Goal: Information Seeking & Learning: Learn about a topic

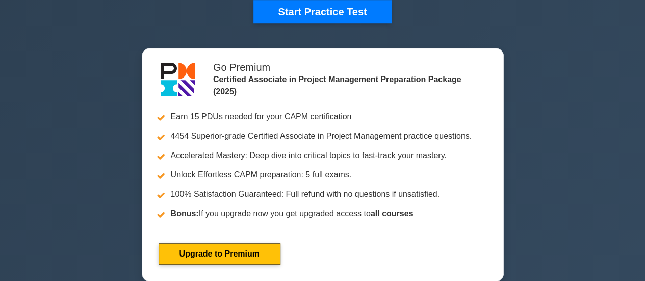
scroll to position [355, 0]
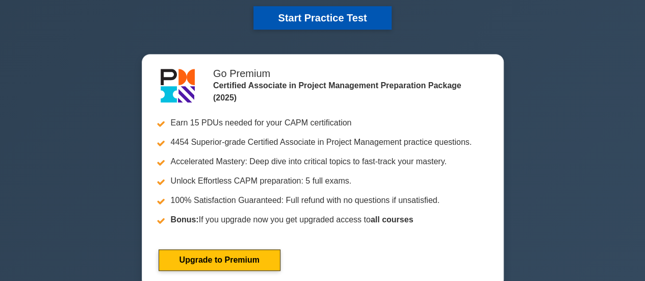
click at [305, 12] on button "Start Practice Test" at bounding box center [323, 17] width 138 height 23
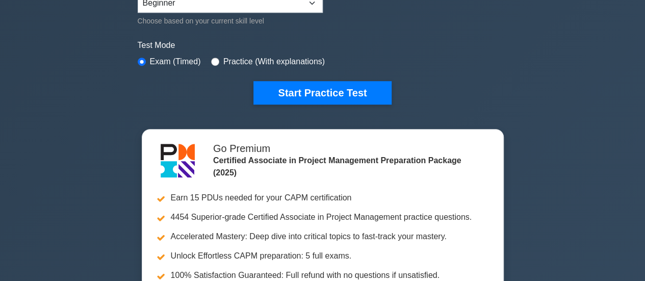
scroll to position [274, 0]
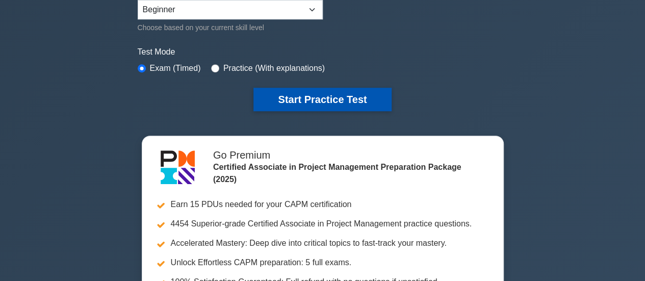
click at [321, 97] on button "Start Practice Test" at bounding box center [323, 99] width 138 height 23
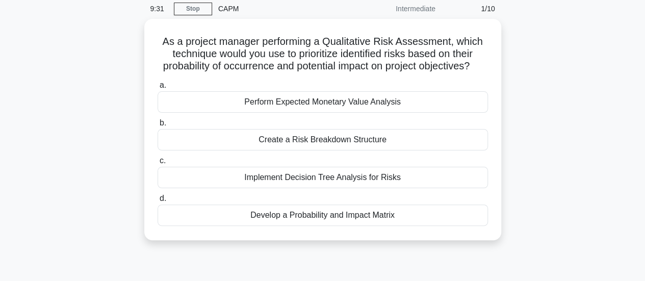
scroll to position [61, 0]
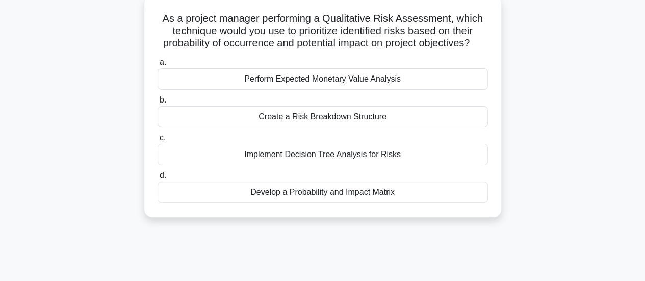
click at [290, 127] on div "Create a Risk Breakdown Structure" at bounding box center [323, 116] width 331 height 21
click at [158, 104] on input "b. Create a Risk Breakdown Structure" at bounding box center [158, 100] width 0 height 7
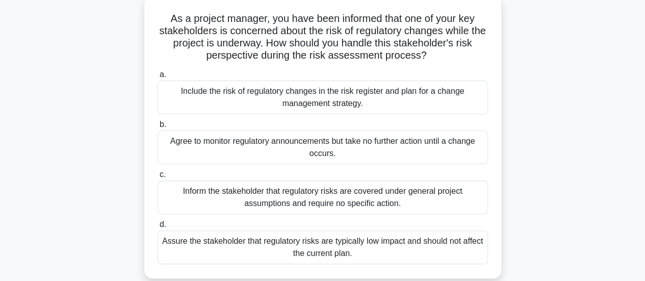
click at [238, 90] on div "Include the risk of regulatory changes in the risk register and plan for a chan…" at bounding box center [323, 98] width 331 height 34
click at [158, 78] on input "a. Include the risk of regulatory changes in the risk register and plan for a c…" at bounding box center [158, 74] width 0 height 7
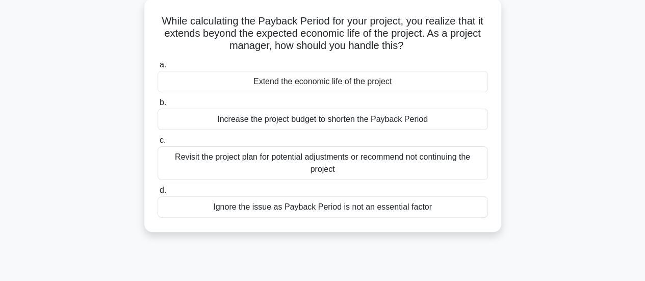
scroll to position [0, 0]
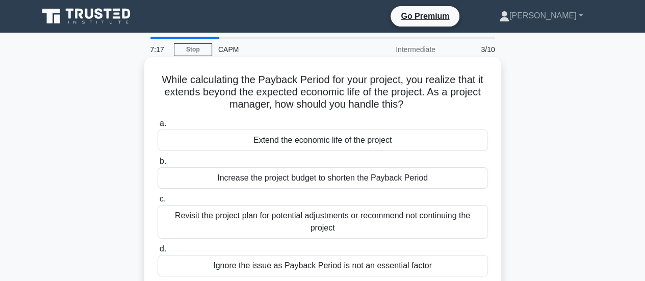
click at [374, 223] on div "Revisit the project plan for potential adjustments or recommend not continuing …" at bounding box center [323, 222] width 331 height 34
click at [158, 203] on input "c. Revisit the project plan for potential adjustments or recommend not continui…" at bounding box center [158, 199] width 0 height 7
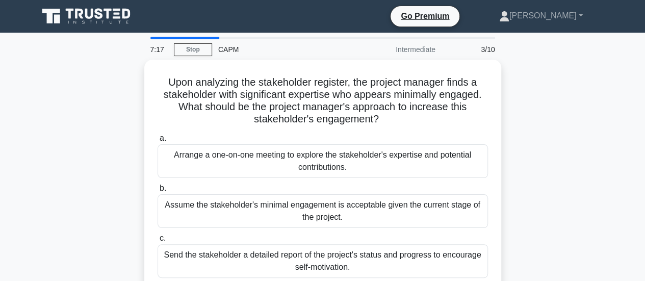
click at [374, 223] on div "Assume the stakeholder's minimal engagement is acceptable given the current sta…" at bounding box center [323, 211] width 331 height 34
click at [158, 192] on input "b. Assume the stakeholder's minimal engagement is acceptable given the current …" at bounding box center [158, 188] width 0 height 7
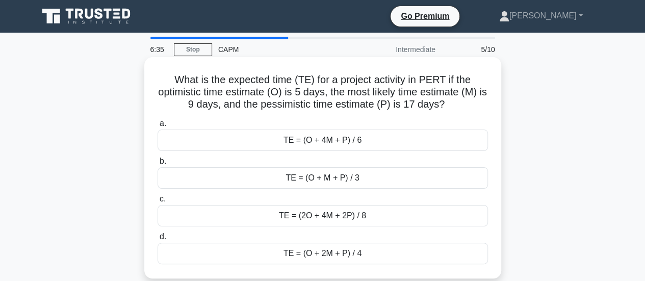
click at [283, 218] on div "TE = (2O + 4M + 2P) / 8" at bounding box center [323, 215] width 331 height 21
click at [158, 203] on input "c. TE = (2O + 4M + 2P) / 8" at bounding box center [158, 199] width 0 height 7
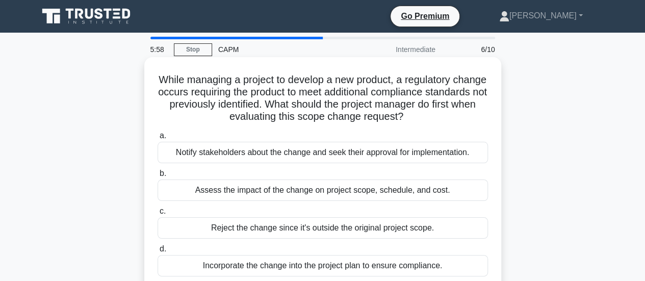
click at [238, 190] on div "Assess the impact of the change on project scope, schedule, and cost." at bounding box center [323, 190] width 331 height 21
click at [158, 177] on input "b. Assess the impact of the change on project scope, schedule, and cost." at bounding box center [158, 173] width 0 height 7
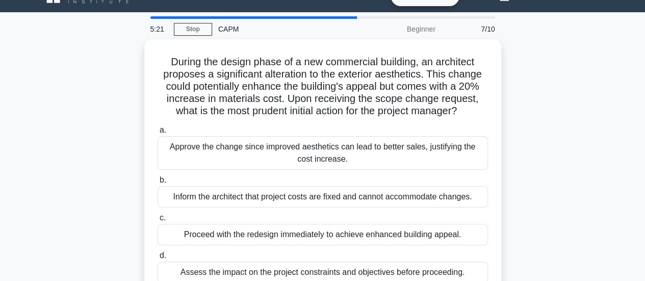
scroll to position [41, 0]
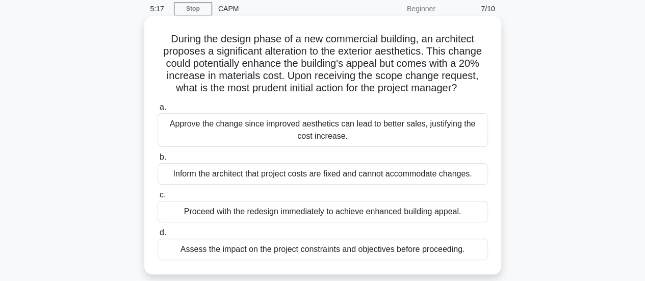
click at [289, 251] on div "Assess the impact on the project constraints and objectives before proceeding." at bounding box center [323, 249] width 331 height 21
click at [158, 236] on input "d. Assess the impact on the project constraints and objectives before proceedin…" at bounding box center [158, 233] width 0 height 7
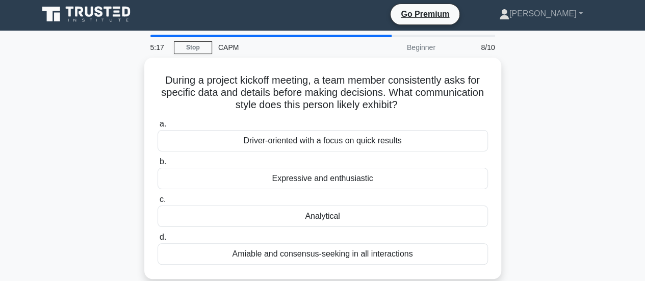
scroll to position [0, 0]
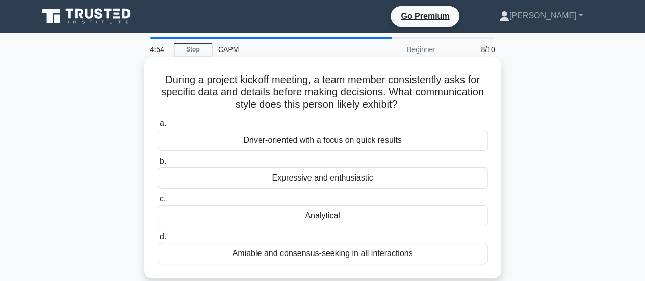
click at [238, 143] on div "Driver-oriented with a focus on quick results" at bounding box center [323, 140] width 331 height 21
click at [158, 127] on input "a. Driver-oriented with a focus on quick results" at bounding box center [158, 123] width 0 height 7
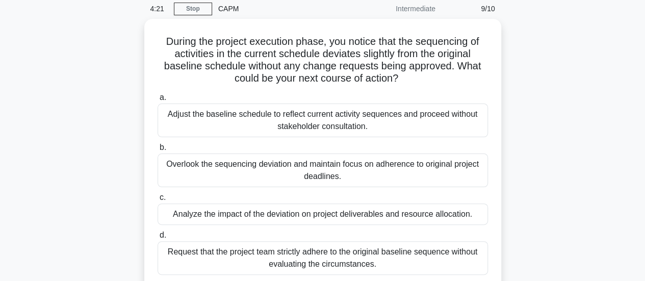
scroll to position [61, 0]
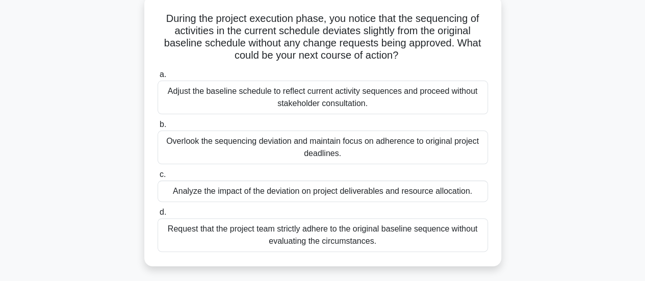
click at [291, 198] on div "Analyze the impact of the deviation on project deliverables and resource alloca…" at bounding box center [323, 191] width 331 height 21
click at [158, 178] on input "c. Analyze the impact of the deviation on project deliverables and resource all…" at bounding box center [158, 174] width 0 height 7
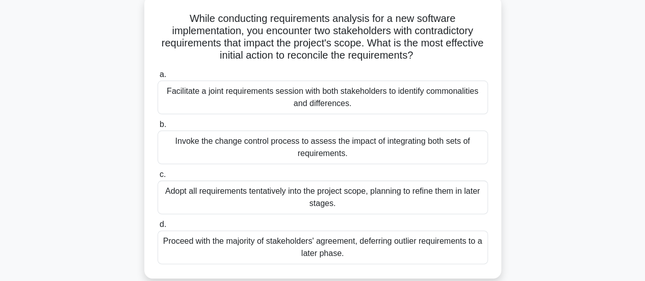
click at [253, 151] on div "Invoke the change control process to assess the impact of integrating both sets…" at bounding box center [323, 148] width 331 height 34
click at [158, 128] on input "b. Invoke the change control process to assess the impact of integrating both s…" at bounding box center [158, 124] width 0 height 7
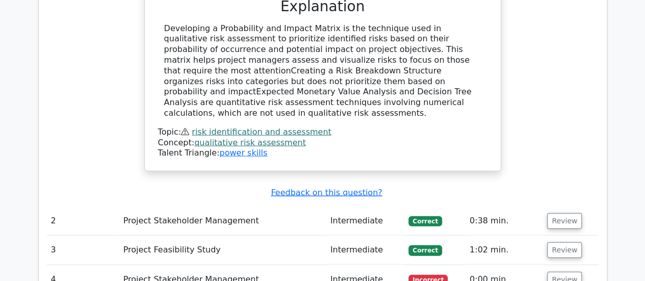
scroll to position [1176, 0]
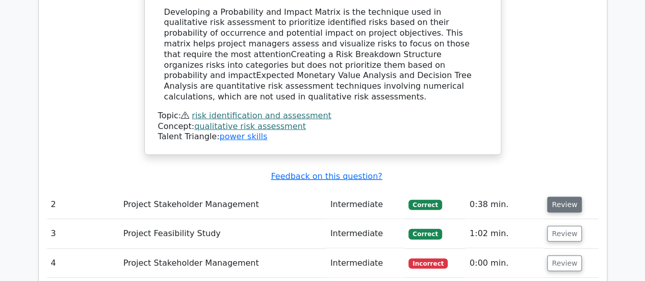
click at [557, 197] on button "Review" at bounding box center [565, 205] width 35 height 16
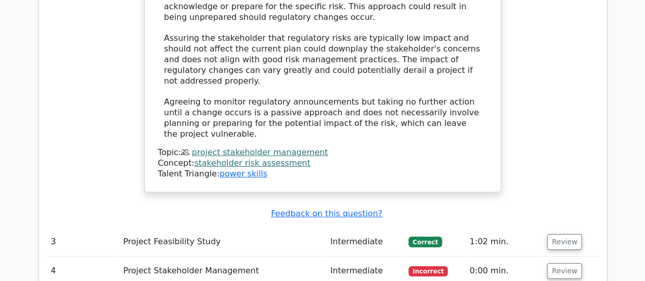
scroll to position [1789, 0]
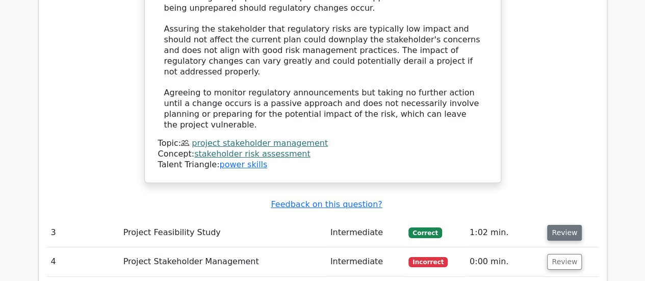
click at [557, 225] on button "Review" at bounding box center [565, 233] width 35 height 16
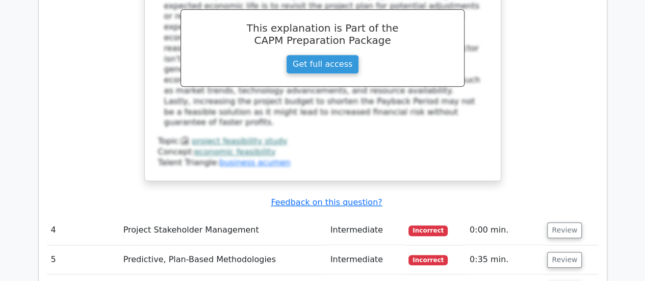
scroll to position [2305, 0]
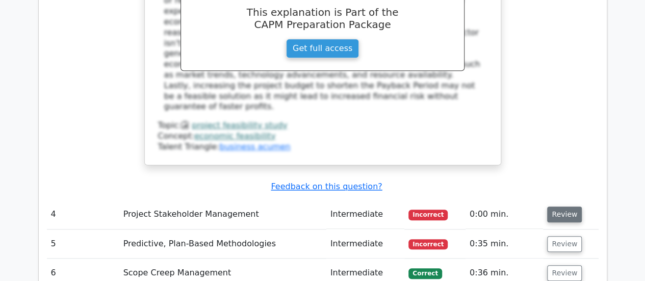
click at [555, 207] on button "Review" at bounding box center [565, 215] width 35 height 16
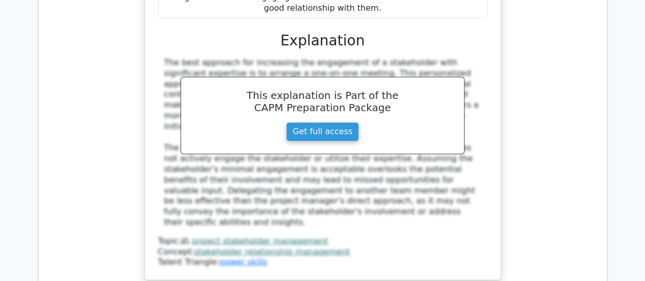
scroll to position [2795, 0]
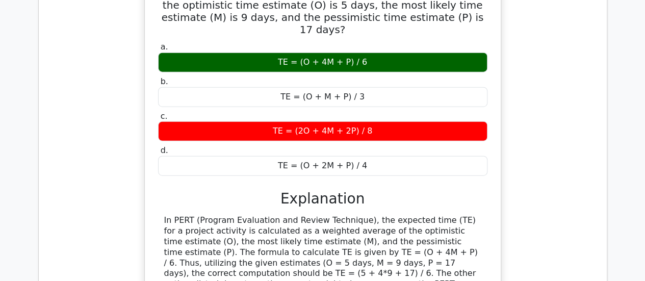
scroll to position [3224, 0]
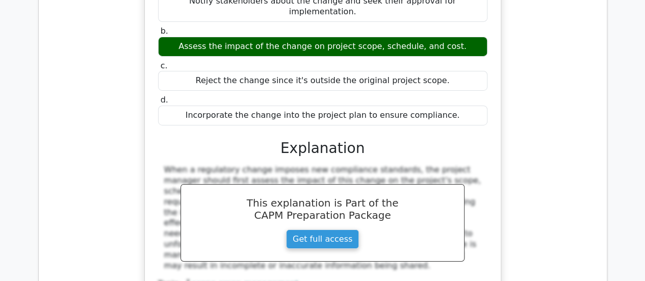
scroll to position [3686, 0]
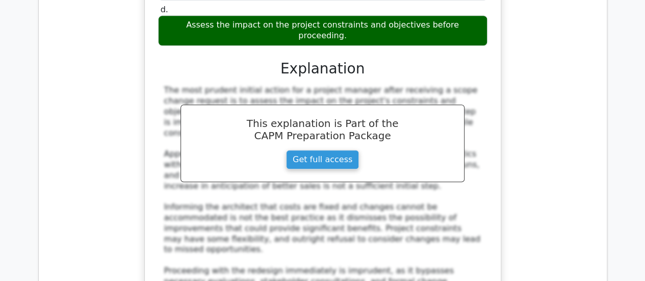
scroll to position [4291, 0]
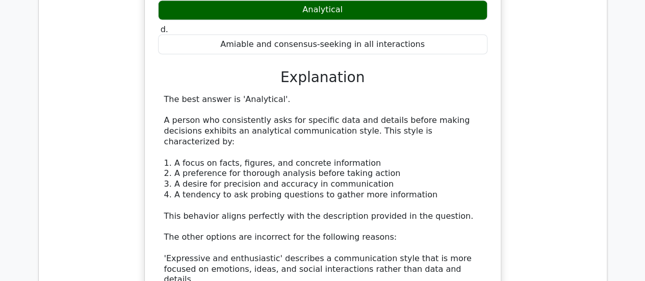
scroll to position [4849, 0]
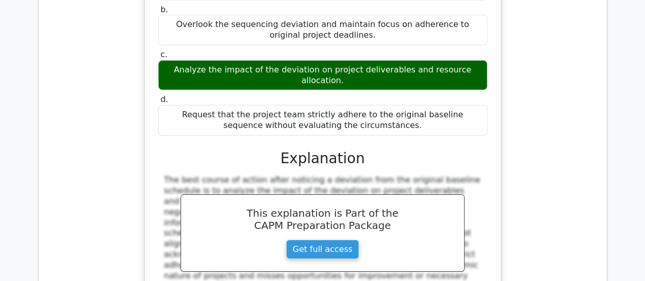
scroll to position [5454, 0]
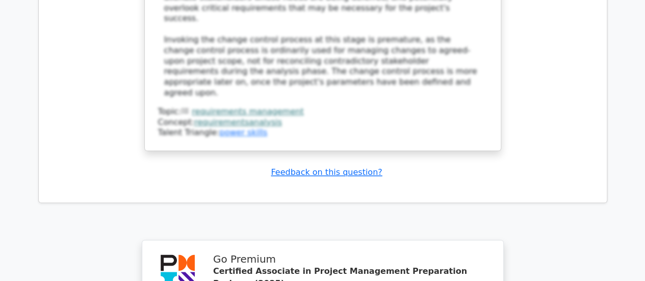
scroll to position [6339, 0]
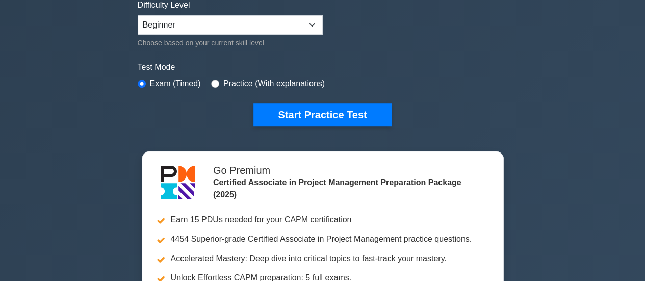
scroll to position [279, 0]
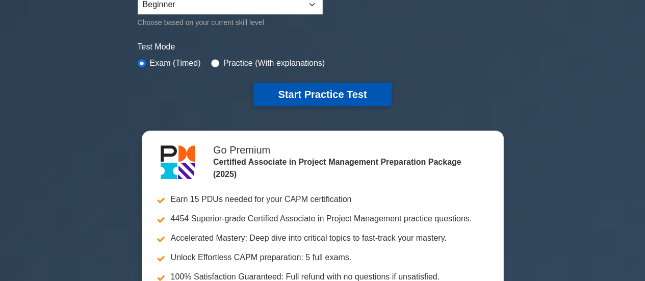
click at [307, 91] on button "Start Practice Test" at bounding box center [323, 94] width 138 height 23
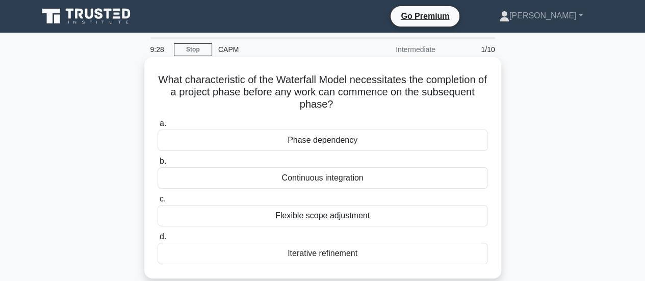
click at [312, 142] on div "Phase dependency" at bounding box center [323, 140] width 331 height 21
click at [158, 127] on input "a. Phase dependency" at bounding box center [158, 123] width 0 height 7
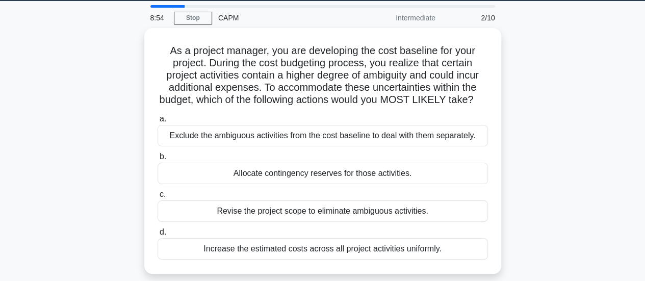
scroll to position [41, 0]
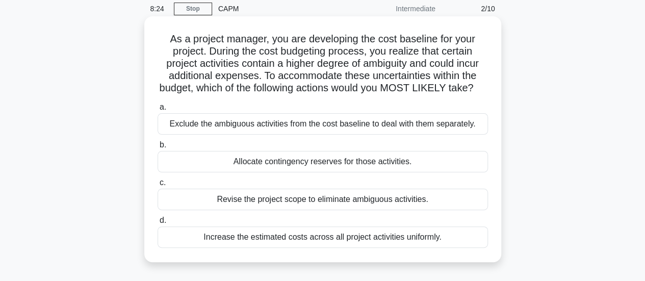
click at [290, 170] on div "Allocate contingency reserves for those activities." at bounding box center [323, 161] width 331 height 21
click at [158, 148] on input "b. Allocate contingency reserves for those activities." at bounding box center [158, 145] width 0 height 7
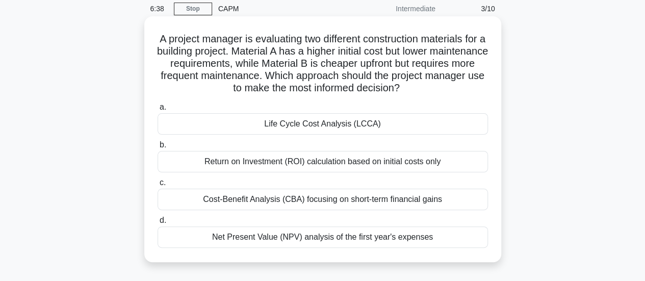
click at [308, 122] on div "Life Cycle Cost Analysis (LCCA)" at bounding box center [323, 123] width 331 height 21
click at [158, 111] on input "a. Life Cycle Cost Analysis (LCCA)" at bounding box center [158, 107] width 0 height 7
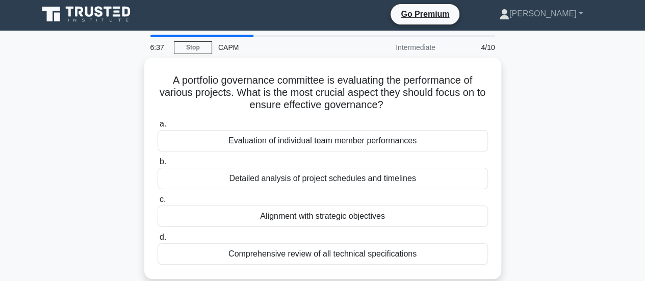
scroll to position [0, 0]
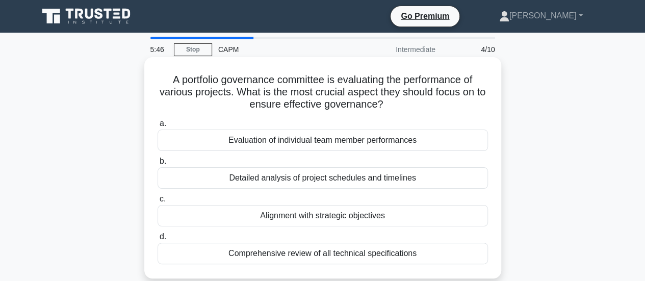
click at [258, 175] on div "Detailed analysis of project schedules and timelines" at bounding box center [323, 177] width 331 height 21
click at [158, 165] on input "b. Detailed analysis of project schedules and timelines" at bounding box center [158, 161] width 0 height 7
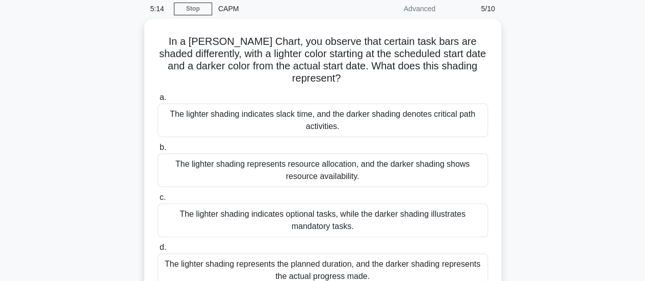
scroll to position [61, 0]
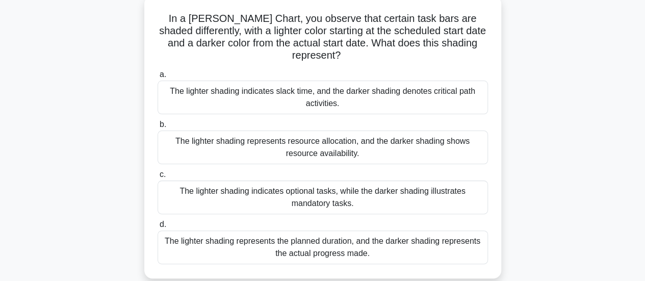
click at [222, 245] on div "The lighter shading represents the planned duration, and the darker shading rep…" at bounding box center [323, 248] width 331 height 34
click at [158, 228] on input "d. The lighter shading represents the planned duration, and the darker shading …" at bounding box center [158, 224] width 0 height 7
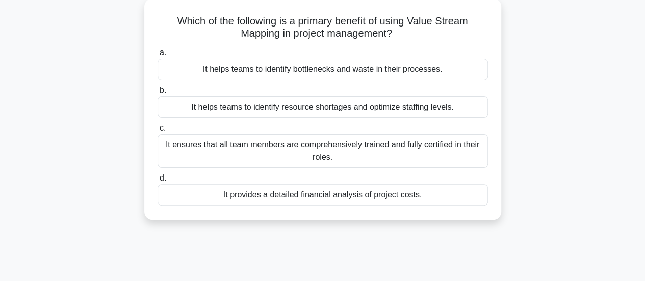
scroll to position [0, 0]
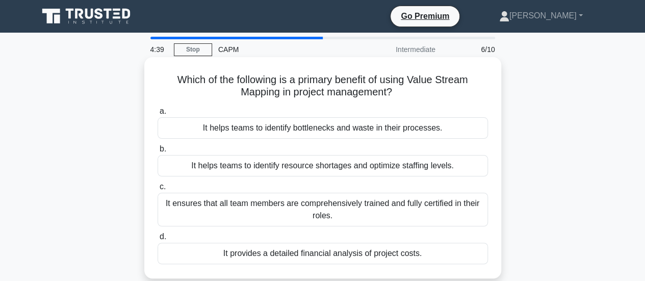
click at [231, 130] on div "It helps teams to identify bottlenecks and waste in their processes." at bounding box center [323, 127] width 331 height 21
click at [158, 115] on input "a. It helps teams to identify bottlenecks and waste in their processes." at bounding box center [158, 111] width 0 height 7
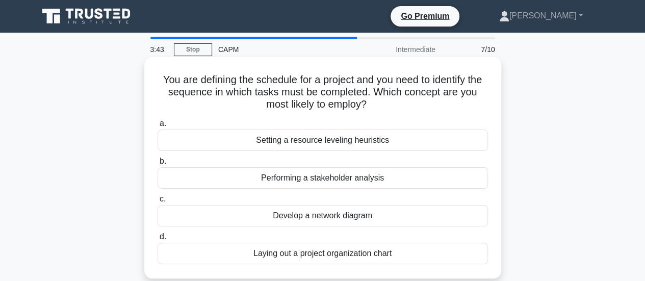
click at [270, 221] on div "Develop a network diagram" at bounding box center [323, 215] width 331 height 21
click at [158, 203] on input "c. Develop a network diagram" at bounding box center [158, 199] width 0 height 7
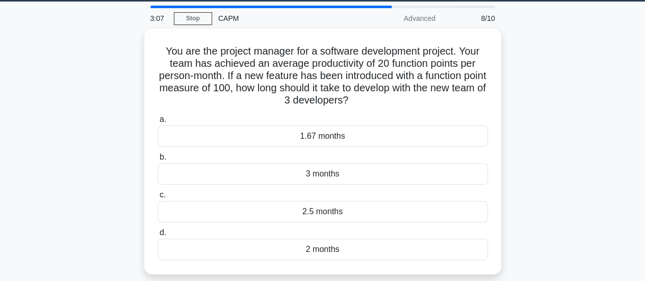
scroll to position [41, 0]
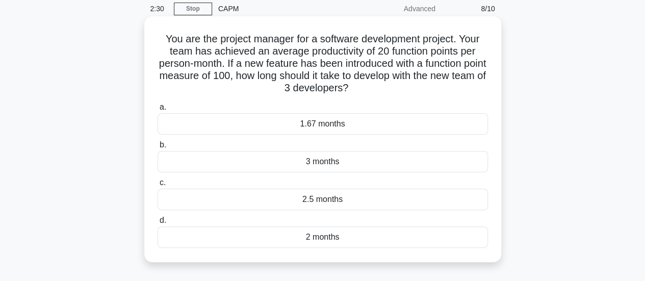
click at [327, 204] on div "2.5 months" at bounding box center [323, 199] width 331 height 21
click at [158, 186] on input "c. 2.5 months" at bounding box center [158, 183] width 0 height 7
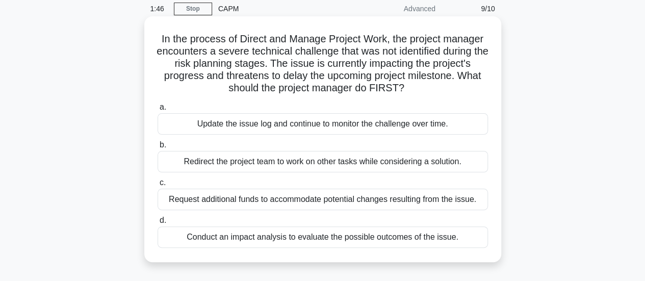
click at [326, 238] on div "Conduct an impact analysis to evaluate the possible outcomes of the issue." at bounding box center [323, 237] width 331 height 21
click at [158, 224] on input "d. Conduct an impact analysis to evaluate the possible outcomes of the issue." at bounding box center [158, 220] width 0 height 7
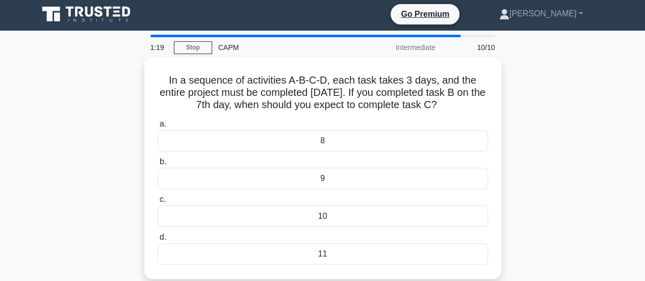
scroll to position [0, 0]
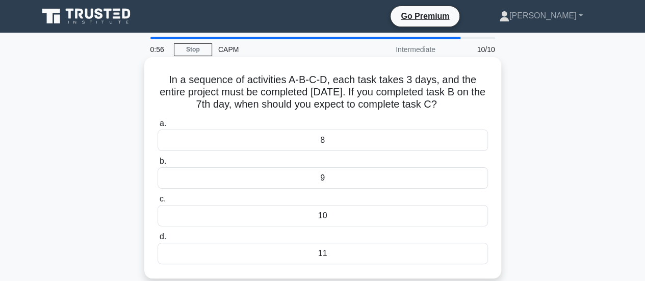
click at [283, 138] on div "8" at bounding box center [323, 140] width 331 height 21
click at [158, 127] on input "a. 8" at bounding box center [158, 123] width 0 height 7
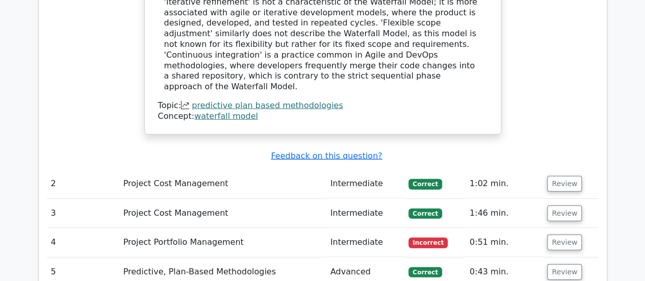
scroll to position [1251, 0]
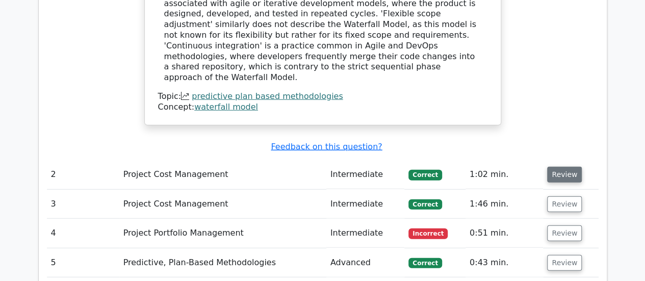
click at [565, 167] on button "Review" at bounding box center [565, 175] width 35 height 16
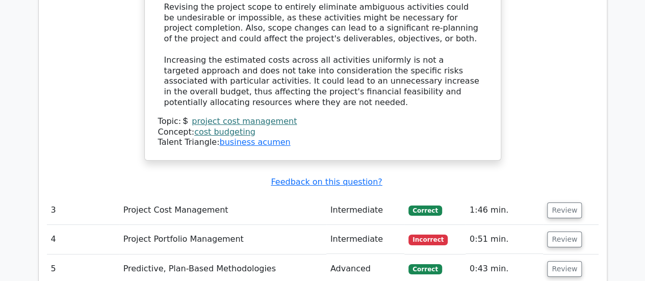
scroll to position [1877, 0]
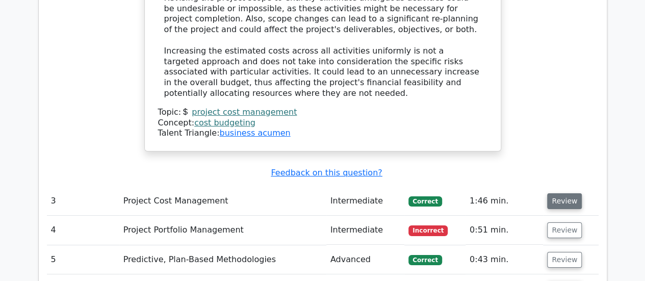
click at [552, 193] on button "Review" at bounding box center [565, 201] width 35 height 16
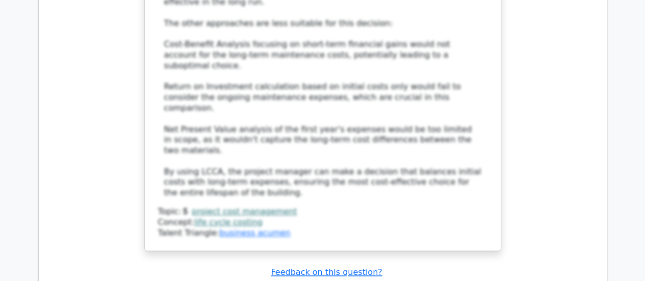
scroll to position [2503, 0]
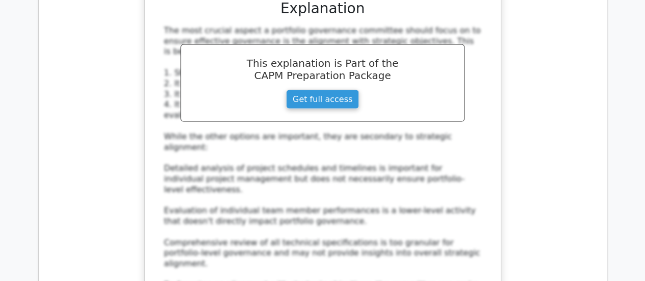
scroll to position [3040, 0]
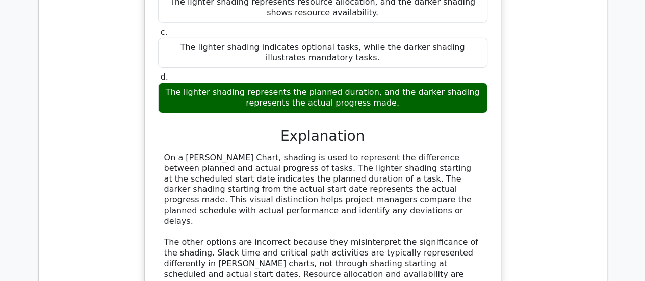
scroll to position [3612, 0]
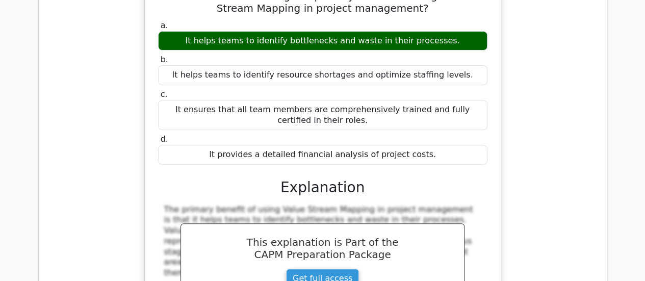
scroll to position [4047, 0]
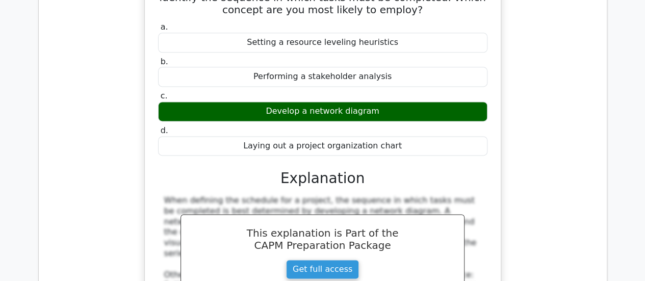
scroll to position [4578, 0]
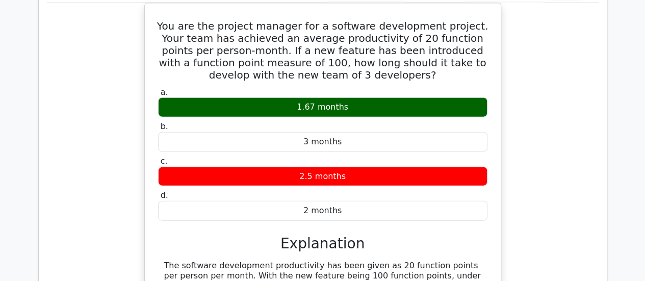
scroll to position [5026, 0]
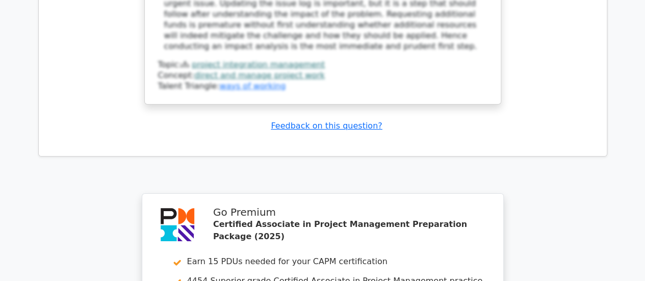
scroll to position [5850, 0]
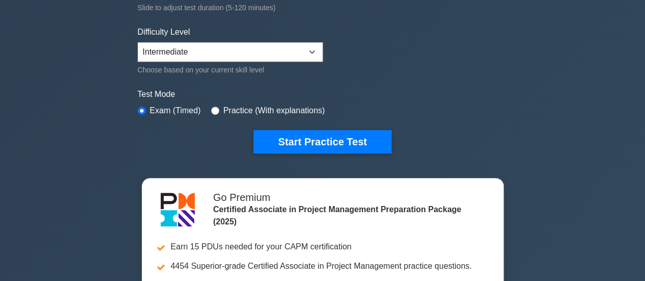
scroll to position [292, 0]
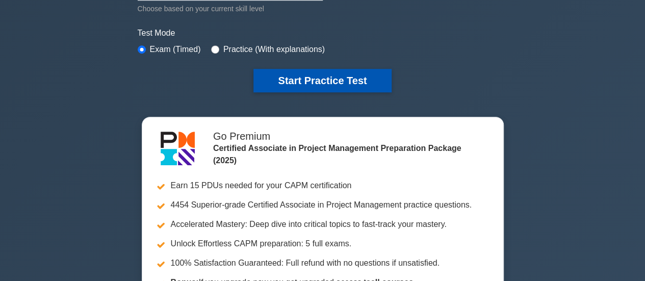
click at [322, 77] on button "Start Practice Test" at bounding box center [323, 80] width 138 height 23
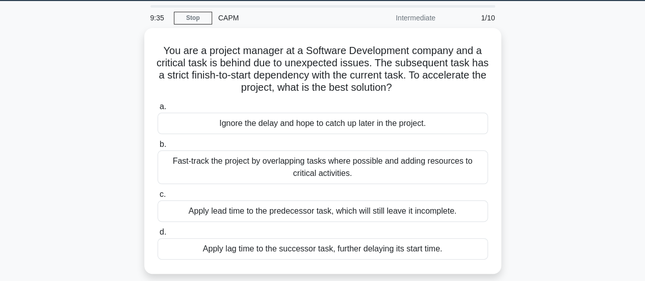
scroll to position [41, 0]
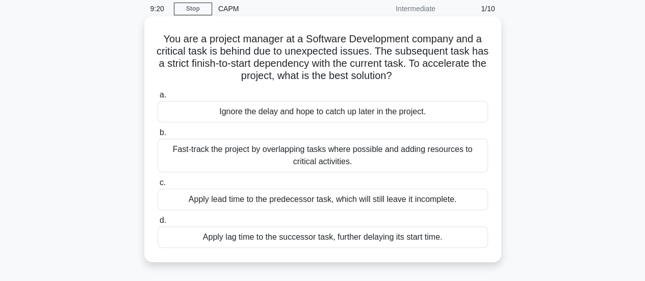
click at [294, 158] on div "Fast-track the project by overlapping tasks where possible and adding resources…" at bounding box center [323, 156] width 331 height 34
click at [158, 136] on input "b. Fast-track the project by overlapping tasks where possible and adding resour…" at bounding box center [158, 133] width 0 height 7
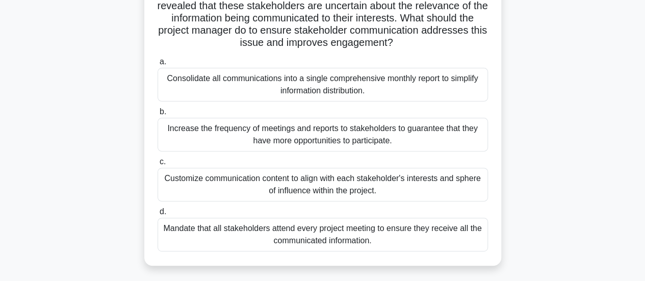
scroll to position [122, 0]
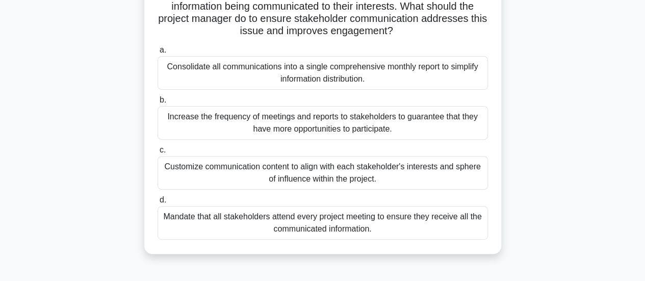
click at [412, 126] on div "Increase the frequency of meetings and reports to stakeholders to guarantee tha…" at bounding box center [323, 123] width 331 height 34
click at [158, 104] on input "b. Increase the frequency of meetings and reports to stakeholders to guarantee …" at bounding box center [158, 100] width 0 height 7
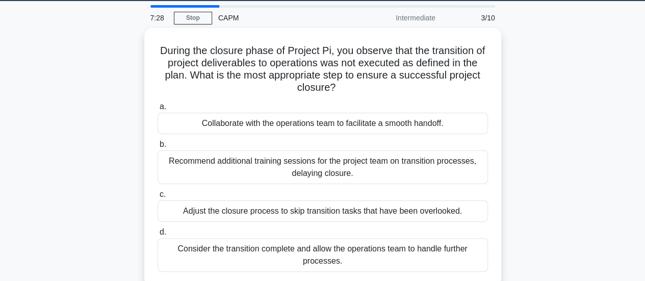
scroll to position [41, 0]
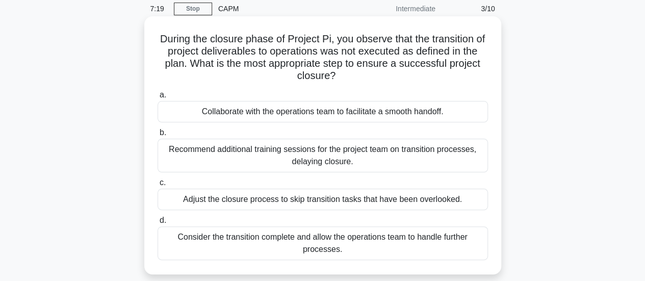
click at [291, 111] on div "Collaborate with the operations team to facilitate a smooth handoff." at bounding box center [323, 111] width 331 height 21
click at [158, 98] on input "a. Collaborate with the operations team to facilitate a smooth handoff." at bounding box center [158, 95] width 0 height 7
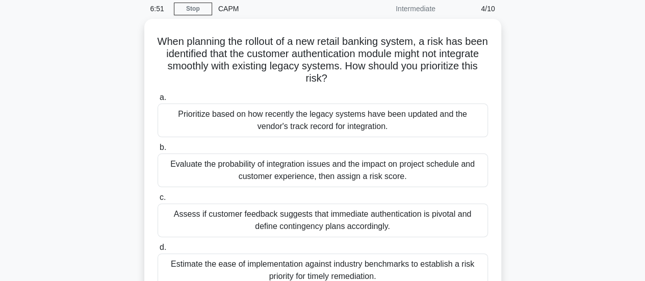
scroll to position [61, 0]
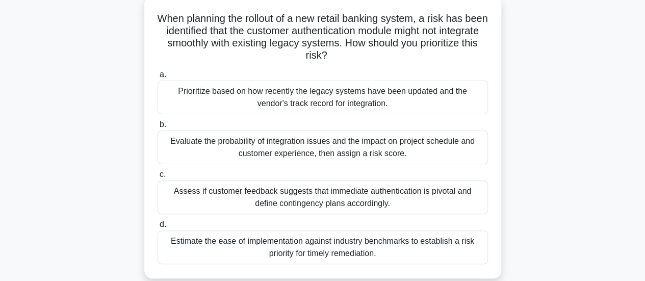
click at [309, 150] on div "Evaluate the probability of integration issues and the impact on project schedu…" at bounding box center [323, 148] width 331 height 34
click at [158, 128] on input "b. Evaluate the probability of integration issues and the impact on project sch…" at bounding box center [158, 124] width 0 height 7
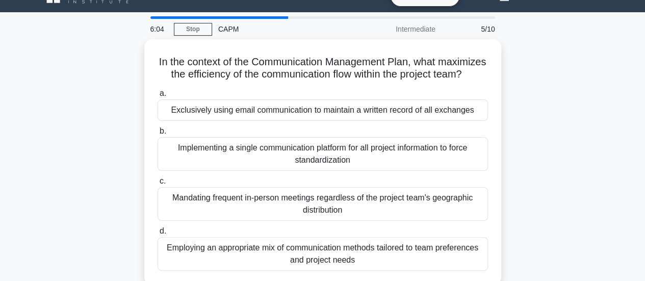
scroll to position [41, 0]
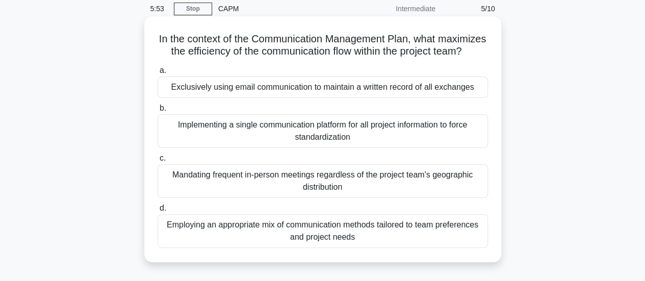
click at [375, 248] on div "Employing an appropriate mix of communication methods tailored to team preferen…" at bounding box center [323, 231] width 331 height 34
click at [158, 212] on input "d. Employing an appropriate mix of communication methods tailored to team prefe…" at bounding box center [158, 208] width 0 height 7
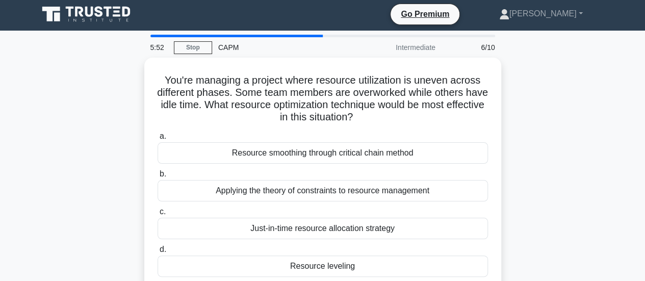
scroll to position [0, 0]
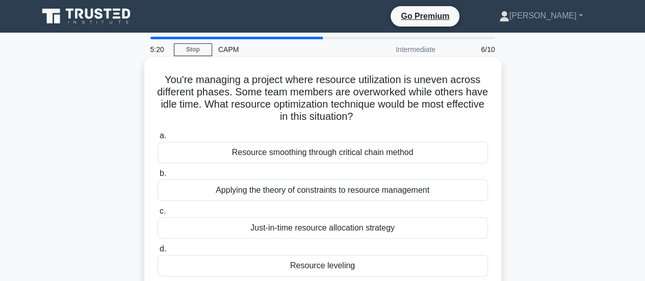
click at [301, 263] on div "Resource leveling" at bounding box center [323, 265] width 331 height 21
click at [158, 253] on input "d. Resource leveling" at bounding box center [158, 249] width 0 height 7
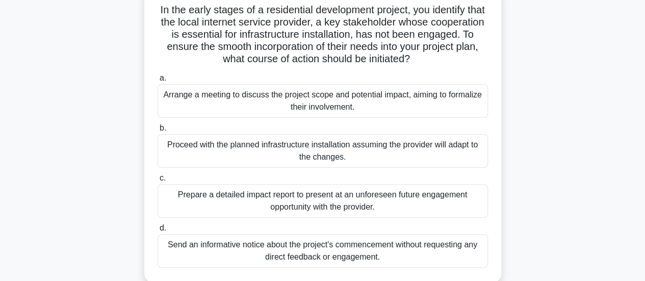
scroll to position [82, 0]
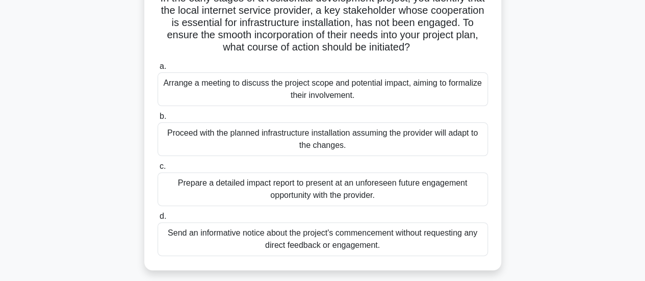
click at [293, 96] on div "Arrange a meeting to discuss the project scope and potential impact, aiming to …" at bounding box center [323, 89] width 331 height 34
click at [158, 70] on input "a. Arrange a meeting to discuss the project scope and potential impact, aiming …" at bounding box center [158, 66] width 0 height 7
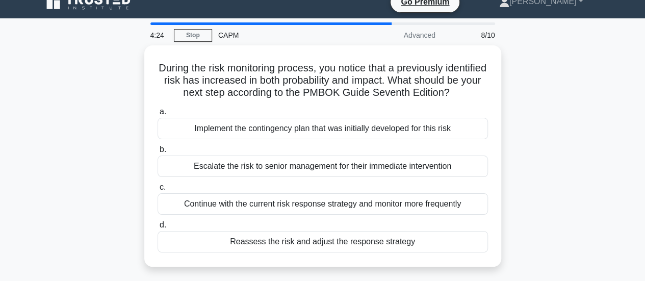
scroll to position [0, 0]
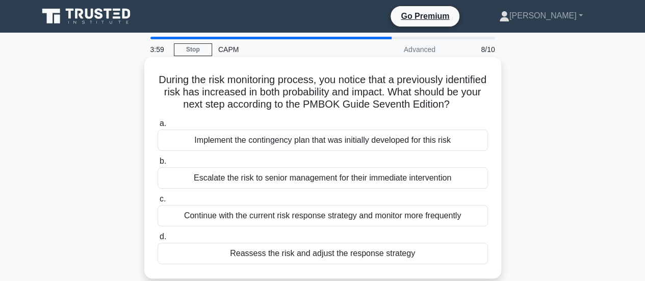
click at [261, 264] on div "Reassess the risk and adjust the response strategy" at bounding box center [323, 253] width 331 height 21
click at [158, 240] on input "d. Reassess the risk and adjust the response strategy" at bounding box center [158, 237] width 0 height 7
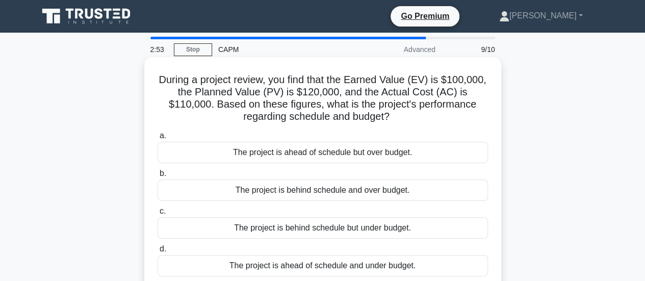
click at [241, 193] on div "The project is behind schedule and over budget." at bounding box center [323, 190] width 331 height 21
click at [158, 177] on input "b. The project is behind schedule and over budget." at bounding box center [158, 173] width 0 height 7
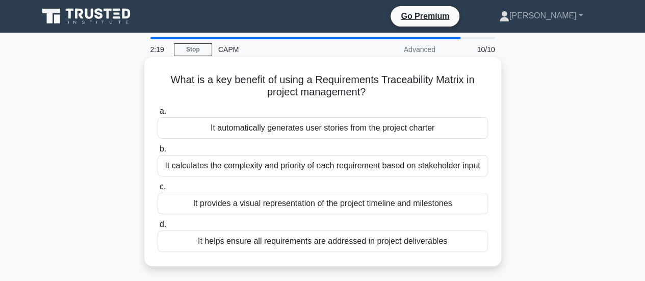
click at [219, 238] on div "It helps ensure all requirements are addressed in project deliverables" at bounding box center [323, 241] width 331 height 21
click at [158, 228] on input "d. It helps ensure all requirements are addressed in project deliverables" at bounding box center [158, 224] width 0 height 7
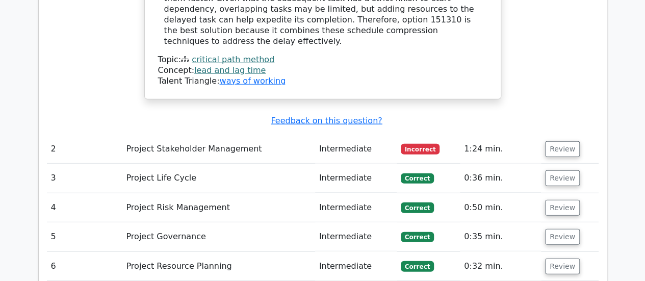
scroll to position [1285, 0]
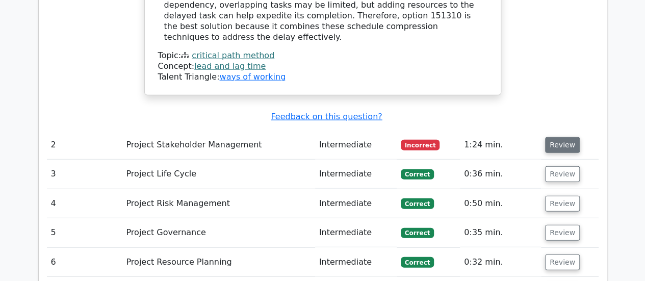
click at [560, 137] on button "Review" at bounding box center [562, 145] width 35 height 16
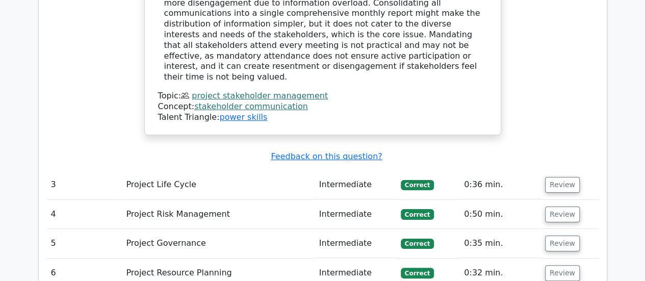
scroll to position [1958, 0]
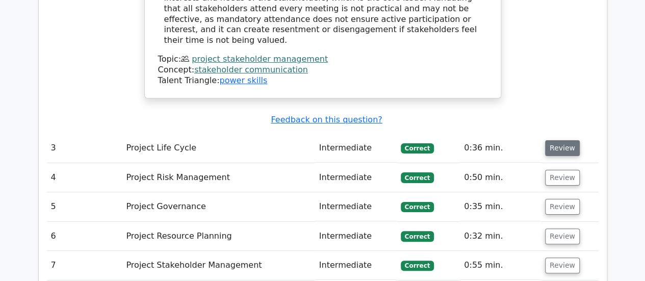
click at [554, 140] on button "Review" at bounding box center [562, 148] width 35 height 16
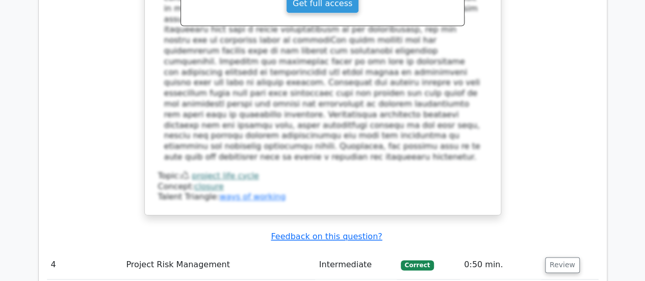
scroll to position [2502, 0]
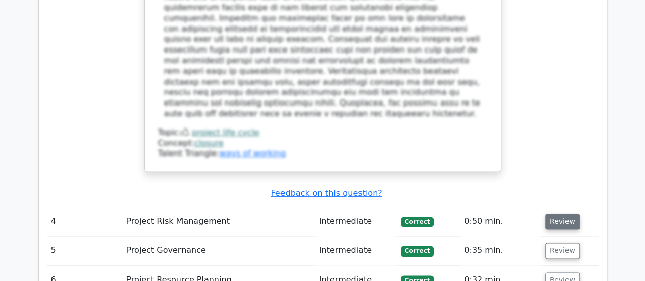
click at [560, 214] on button "Review" at bounding box center [562, 222] width 35 height 16
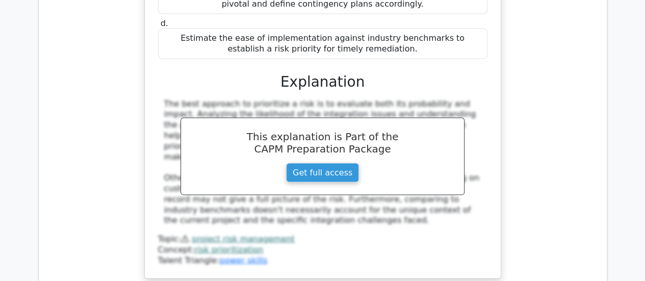
scroll to position [3026, 0]
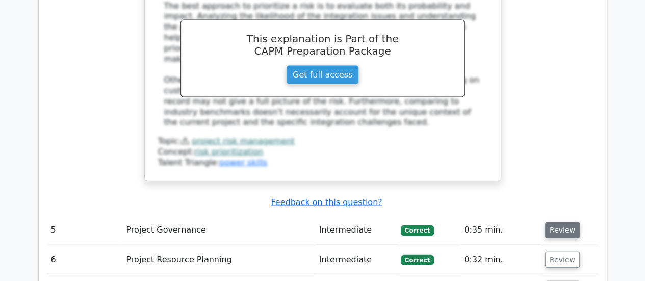
click at [552, 222] on button "Review" at bounding box center [562, 230] width 35 height 16
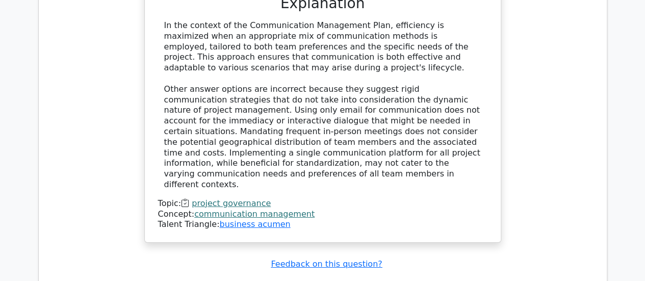
scroll to position [3536, 0]
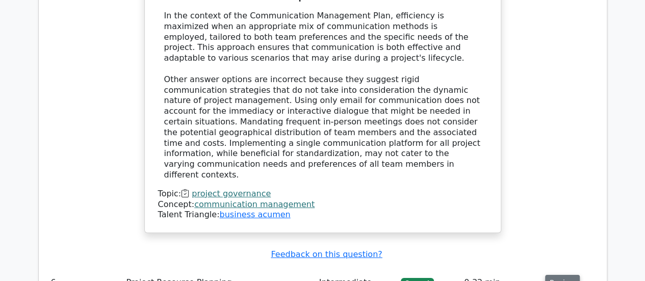
click at [565, 275] on button "Review" at bounding box center [562, 283] width 35 height 16
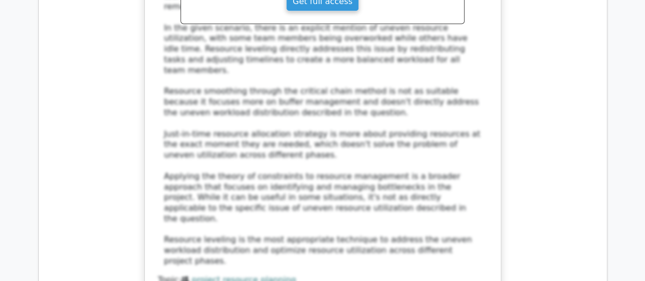
scroll to position [4188, 0]
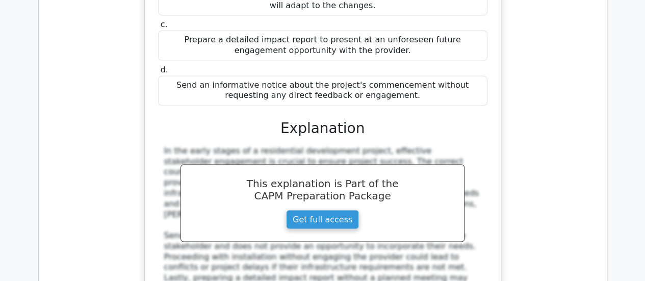
scroll to position [4774, 0]
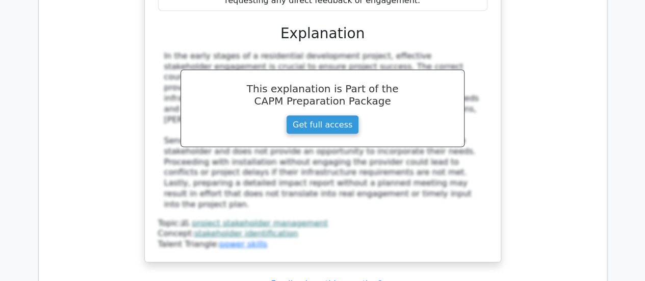
scroll to position [4760, 0]
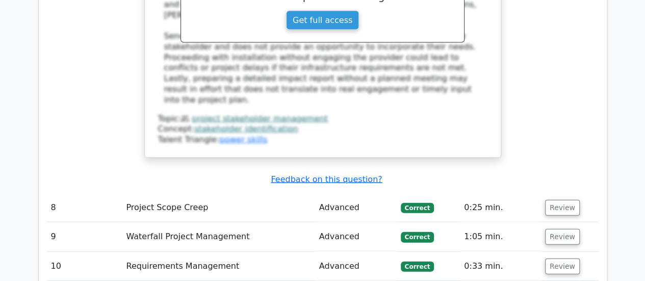
scroll to position [4659, 0]
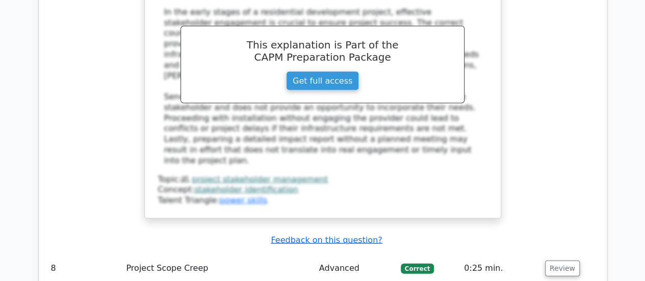
scroll to position [4824, 0]
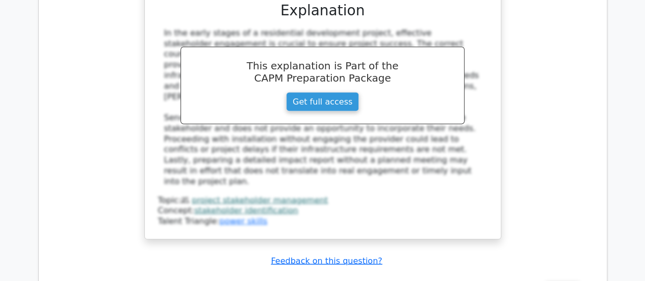
scroll to position [5070, 0]
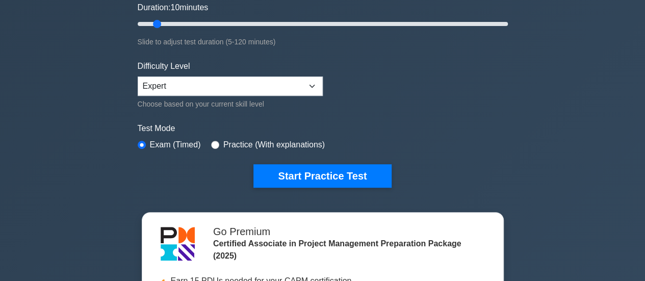
scroll to position [245, 0]
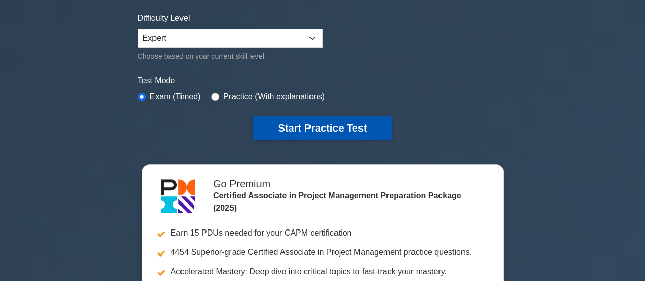
click at [312, 119] on button "Start Practice Test" at bounding box center [323, 127] width 138 height 23
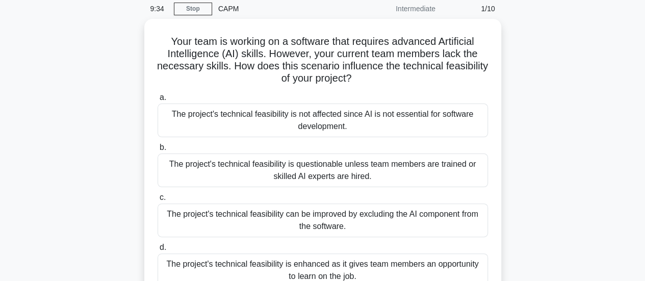
scroll to position [61, 0]
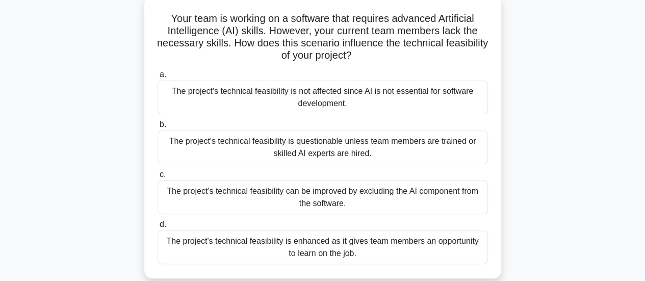
click at [335, 244] on div "The project's technical feasibility is enhanced as it gives team members an opp…" at bounding box center [323, 248] width 331 height 34
click at [158, 228] on input "d. The project's technical feasibility is enhanced as it gives team members an …" at bounding box center [158, 224] width 0 height 7
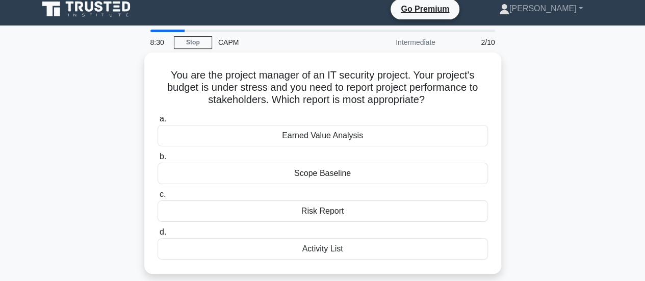
scroll to position [0, 0]
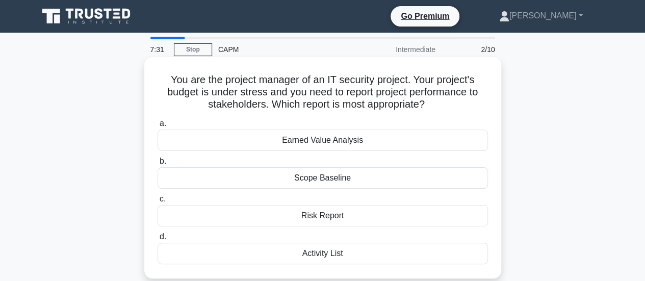
click at [235, 143] on div "Earned Value Analysis" at bounding box center [323, 140] width 331 height 21
click at [158, 127] on input "a. Earned Value Analysis" at bounding box center [158, 123] width 0 height 7
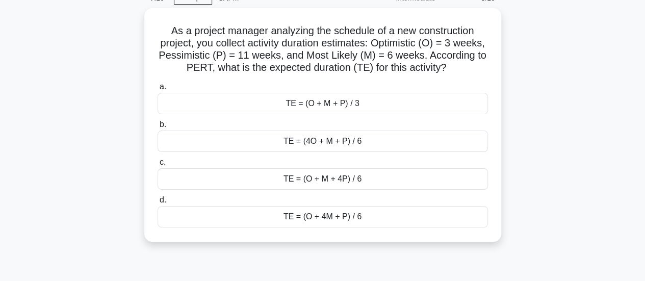
scroll to position [61, 0]
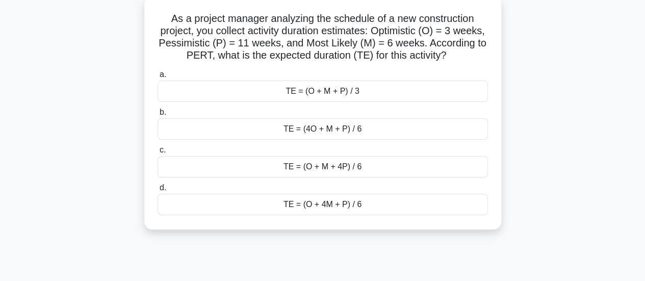
click at [317, 215] on div "TE = (O + 4M + P) / 6" at bounding box center [323, 204] width 331 height 21
click at [158, 191] on input "d. TE = (O + 4M + P) / 6" at bounding box center [158, 188] width 0 height 7
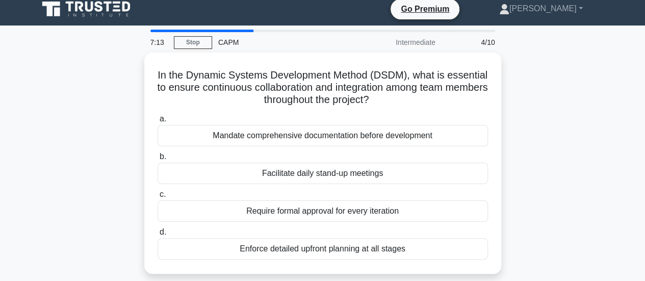
scroll to position [0, 0]
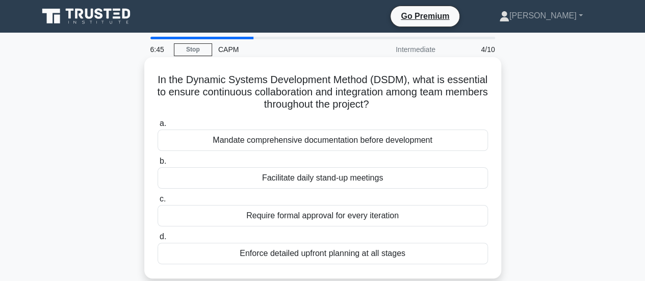
click at [262, 176] on div "Facilitate daily stand-up meetings" at bounding box center [323, 177] width 331 height 21
click at [158, 165] on input "b. Facilitate daily stand-up meetings" at bounding box center [158, 161] width 0 height 7
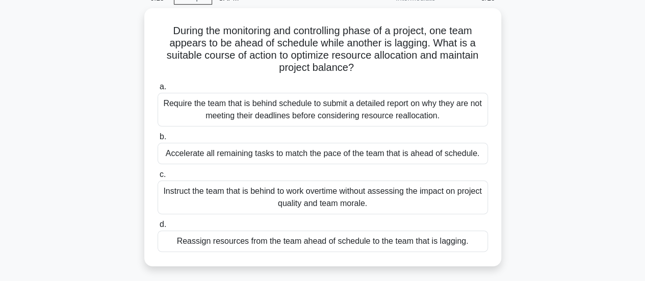
scroll to position [61, 0]
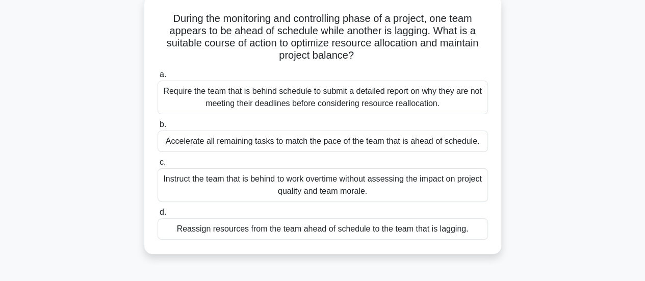
click at [244, 102] on div "Require the team that is behind schedule to submit a detailed report on why the…" at bounding box center [323, 98] width 331 height 34
click at [158, 78] on input "a. Require the team that is behind schedule to submit a detailed report on why …" at bounding box center [158, 74] width 0 height 7
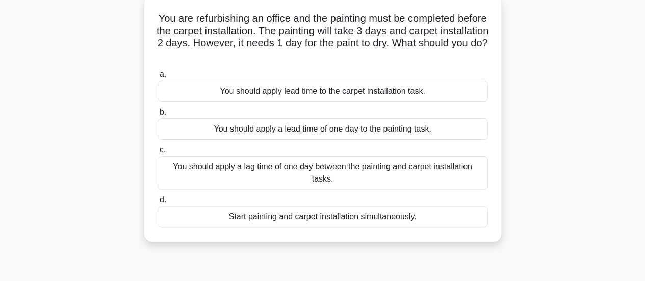
click at [343, 170] on div "You should apply a lag time of one day between the painting and carpet installa…" at bounding box center [323, 173] width 331 height 34
click at [158, 154] on input "c. You should apply a lag time of one day between the painting and carpet insta…" at bounding box center [158, 150] width 0 height 7
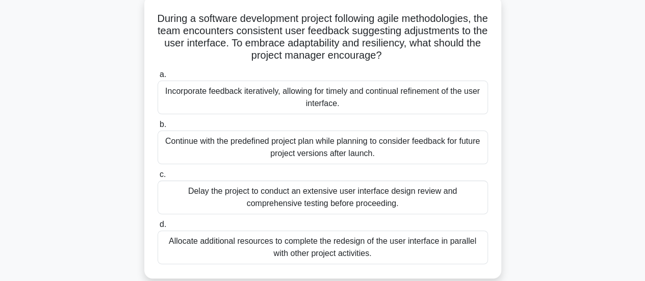
click at [271, 107] on div "Incorporate feedback iteratively, allowing for timely and continual refinement …" at bounding box center [323, 98] width 331 height 34
click at [158, 78] on input "a. Incorporate feedback iteratively, allowing for timely and continual refineme…" at bounding box center [158, 74] width 0 height 7
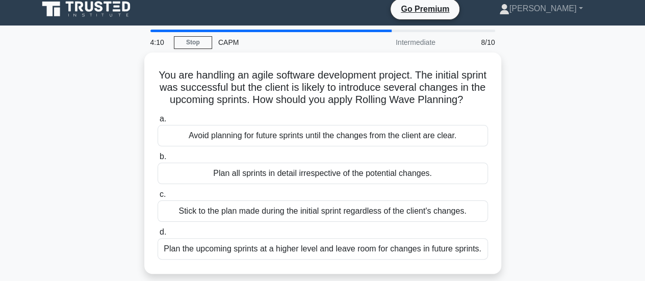
scroll to position [0, 0]
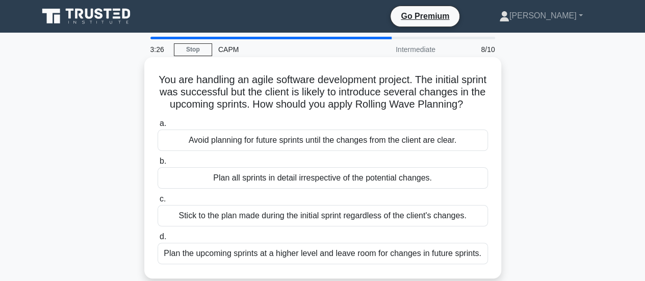
click at [263, 264] on div "Plan the upcoming sprints at a higher level and leave room for changes in futur…" at bounding box center [323, 253] width 331 height 21
click at [158, 240] on input "d. Plan the upcoming sprints at a higher level and leave room for changes in fu…" at bounding box center [158, 237] width 0 height 7
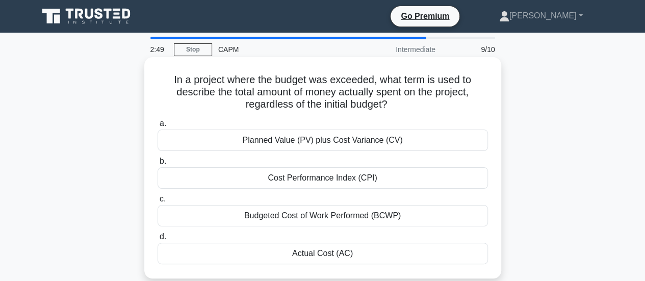
click at [285, 254] on div "Actual Cost (AC)" at bounding box center [323, 253] width 331 height 21
click at [158, 240] on input "d. Actual Cost (AC)" at bounding box center [158, 237] width 0 height 7
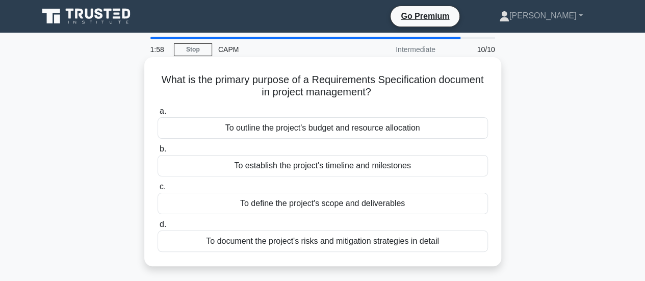
click at [266, 202] on div "To define the project's scope and deliverables" at bounding box center [323, 203] width 331 height 21
click at [158, 190] on input "c. To define the project's scope and deliverables" at bounding box center [158, 187] width 0 height 7
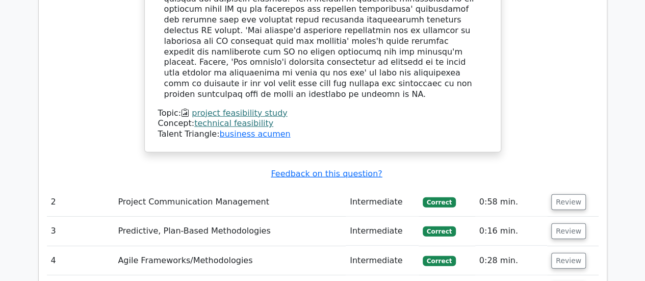
scroll to position [1381, 0]
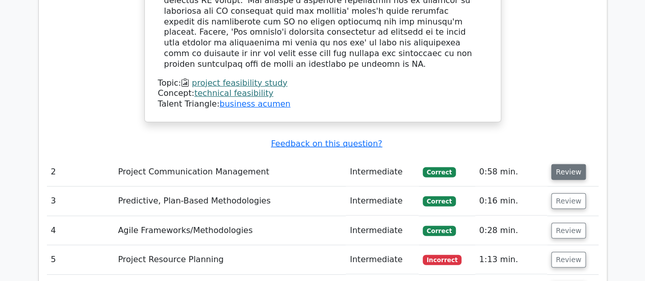
click at [561, 164] on button "Review" at bounding box center [569, 172] width 35 height 16
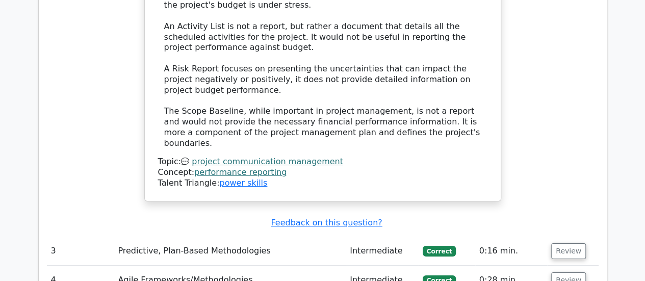
scroll to position [1891, 0]
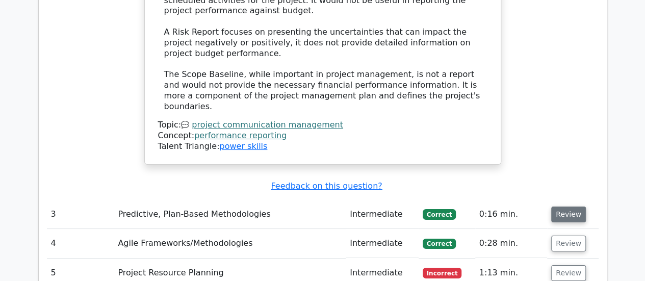
click at [561, 207] on button "Review" at bounding box center [569, 215] width 35 height 16
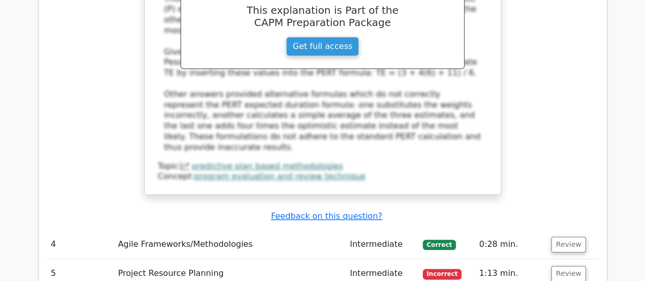
scroll to position [2428, 0]
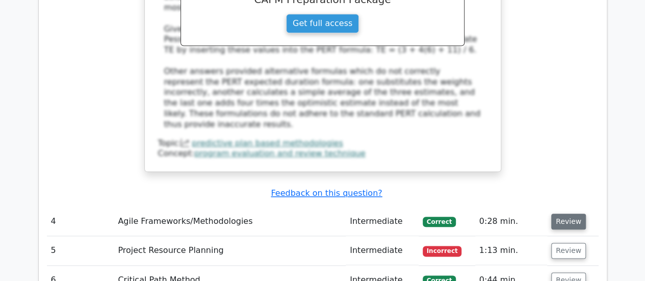
click at [565, 214] on button "Review" at bounding box center [569, 222] width 35 height 16
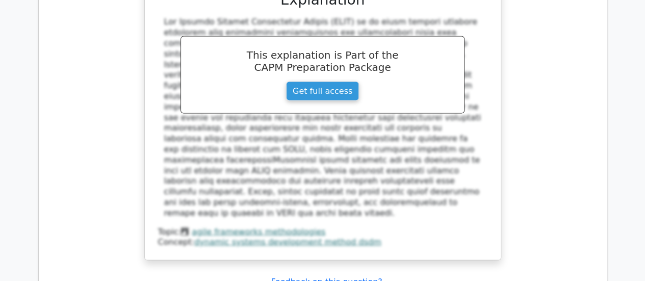
scroll to position [2897, 0]
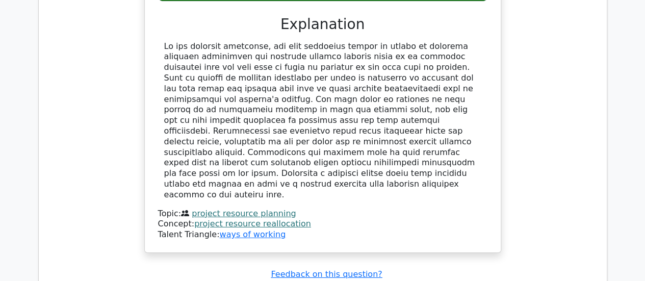
scroll to position [3462, 0]
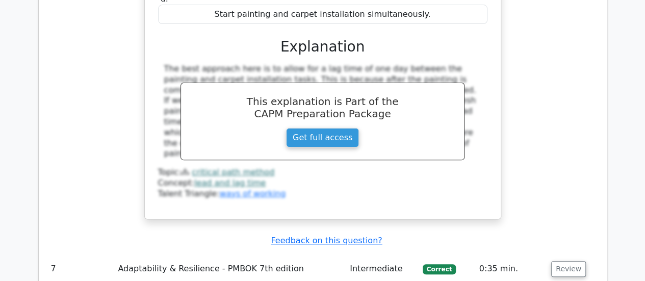
scroll to position [4006, 0]
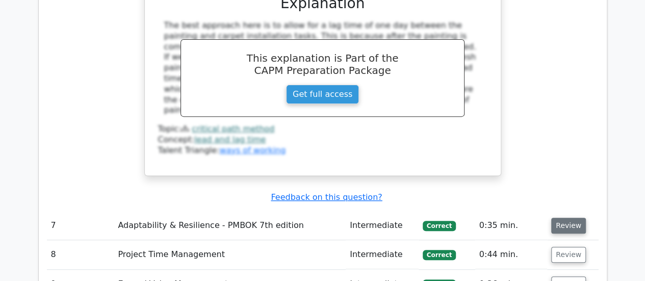
click at [559, 218] on button "Review" at bounding box center [569, 226] width 35 height 16
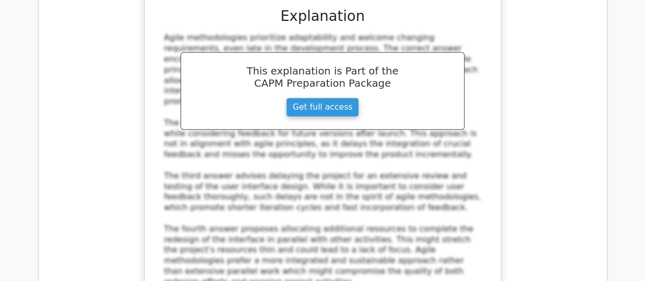
scroll to position [4523, 0]
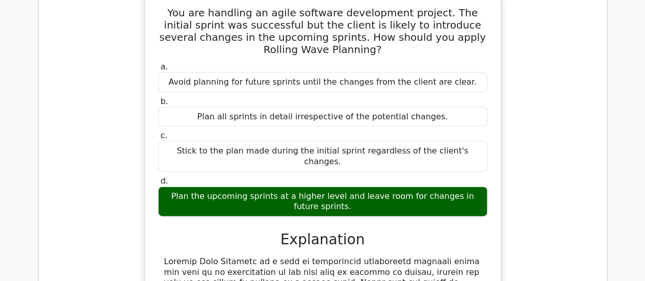
scroll to position [5006, 0]
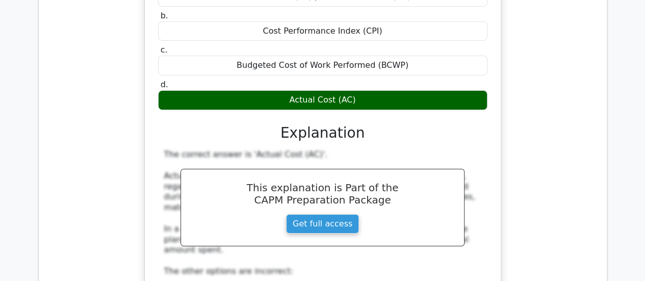
scroll to position [5639, 0]
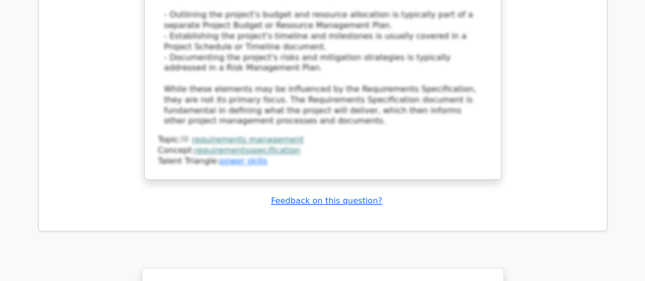
scroll to position [6488, 0]
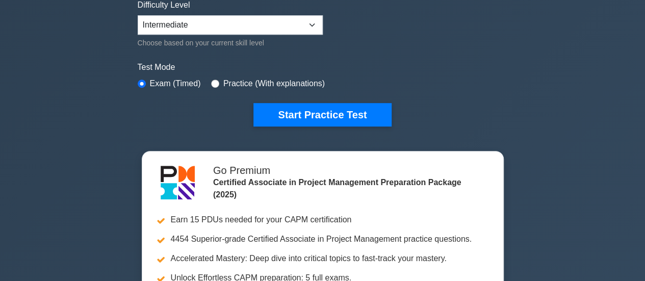
scroll to position [306, 0]
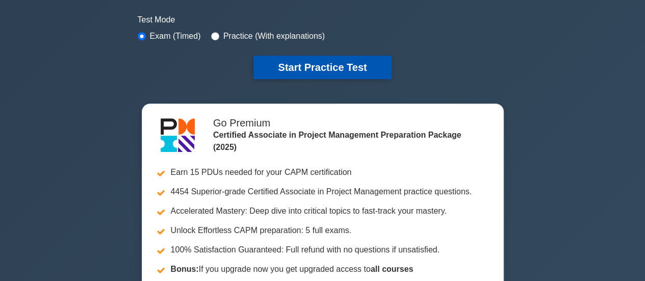
click at [335, 61] on button "Start Practice Test" at bounding box center [323, 67] width 138 height 23
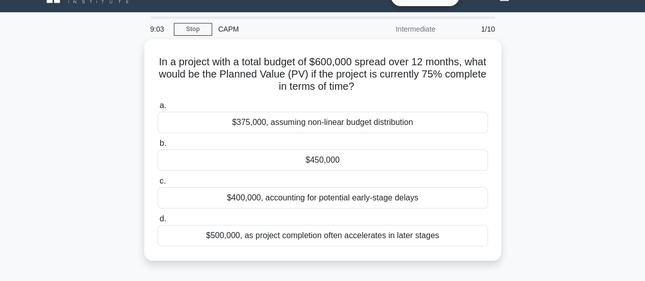
scroll to position [41, 0]
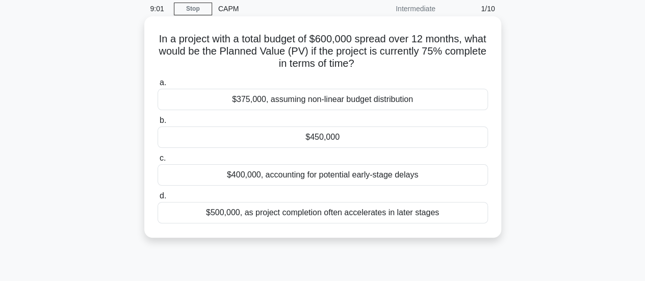
click at [288, 134] on div "$450,000" at bounding box center [323, 137] width 331 height 21
click at [158, 124] on input "b. $450,000" at bounding box center [158, 120] width 0 height 7
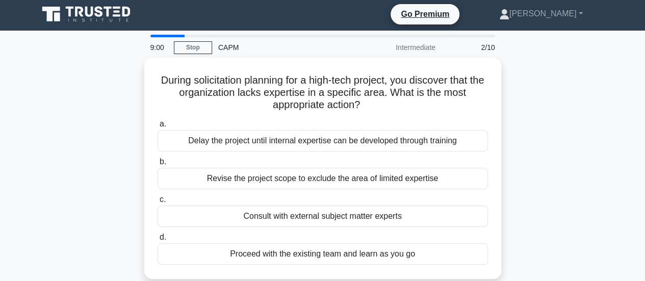
scroll to position [0, 0]
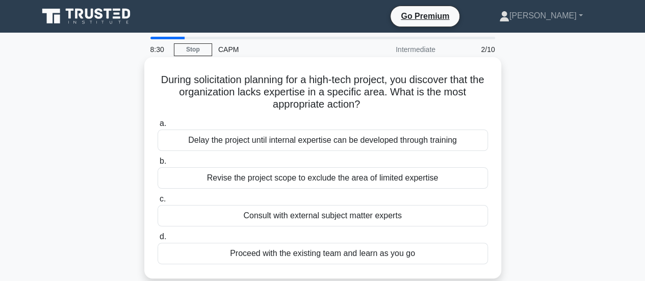
click at [273, 217] on div "Consult with external subject matter experts" at bounding box center [323, 215] width 331 height 21
click at [158, 203] on input "c. Consult with external subject matter experts" at bounding box center [158, 199] width 0 height 7
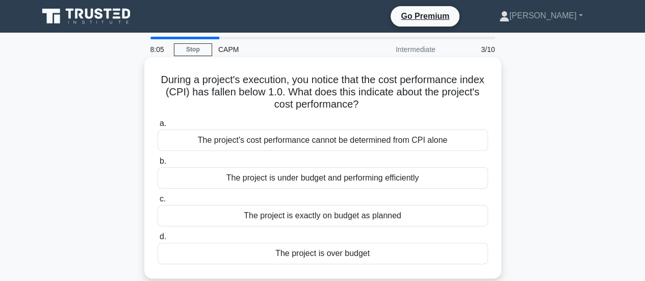
click at [289, 260] on div "The project is over budget" at bounding box center [323, 253] width 331 height 21
click at [158, 240] on input "d. The project is over budget" at bounding box center [158, 237] width 0 height 7
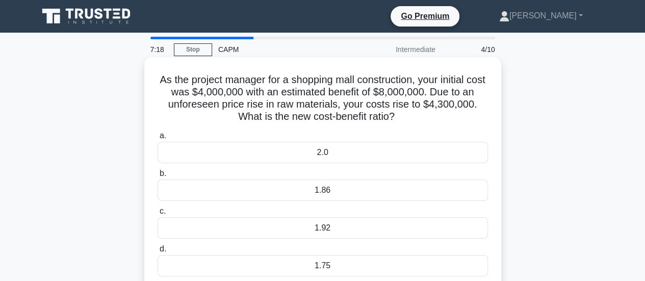
click at [270, 190] on div "1.86" at bounding box center [323, 190] width 331 height 21
click at [158, 177] on input "b. 1.86" at bounding box center [158, 173] width 0 height 7
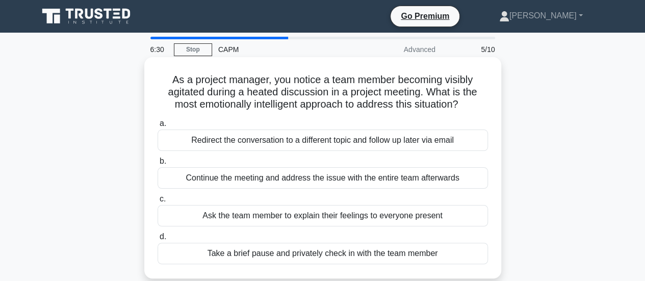
click at [329, 255] on div "Take a brief pause and privately check in with the team member" at bounding box center [323, 253] width 331 height 21
click at [158, 240] on input "d. Take a brief pause and privately check in with the team member" at bounding box center [158, 237] width 0 height 7
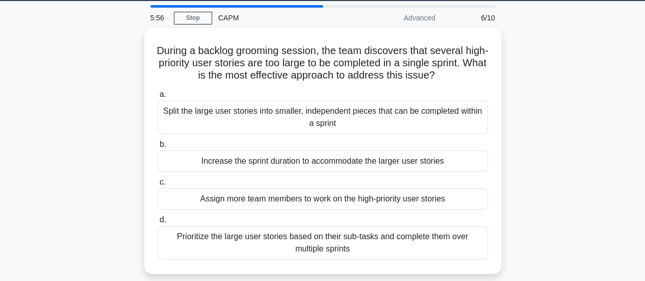
scroll to position [41, 0]
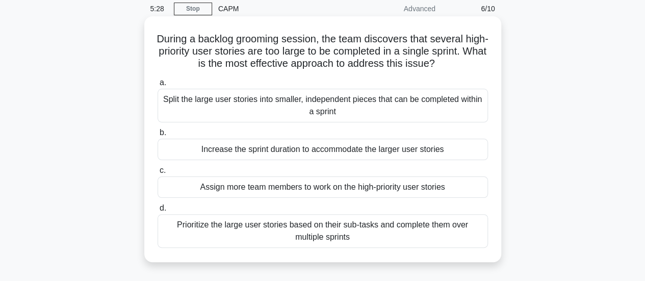
click at [291, 238] on div "Prioritize the large user stories based on their sub-tasks and complete them ov…" at bounding box center [323, 231] width 331 height 34
click at [158, 212] on input "d. Prioritize the large user stories based on their sub-tasks and complete them…" at bounding box center [158, 208] width 0 height 7
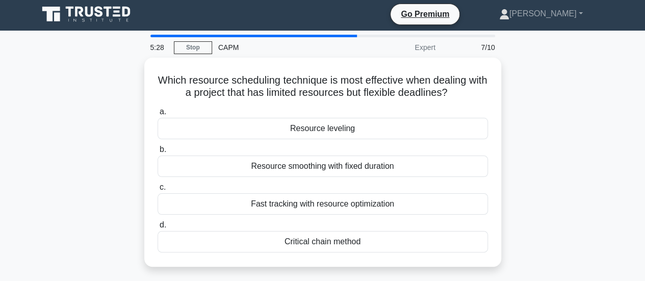
scroll to position [0, 0]
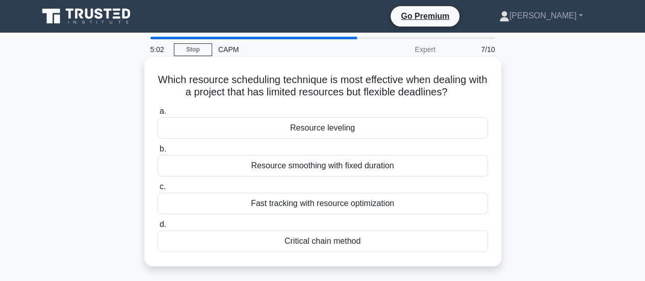
click at [299, 206] on div "Fast tracking with resource optimization" at bounding box center [323, 203] width 331 height 21
click at [158, 190] on input "c. Fast tracking with resource optimization" at bounding box center [158, 187] width 0 height 7
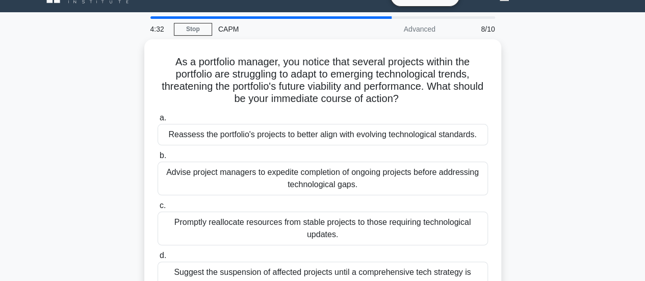
scroll to position [41, 0]
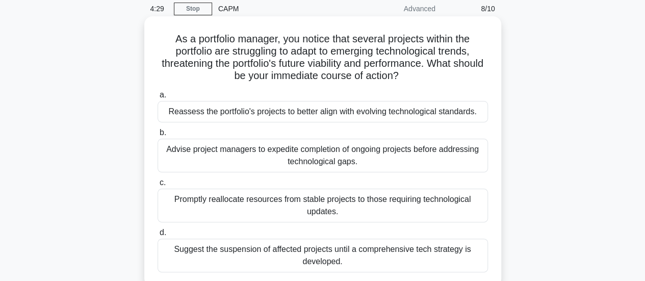
click at [290, 112] on div "Reassess the portfolio's projects to better align with evolving technological s…" at bounding box center [323, 111] width 331 height 21
click at [158, 98] on input "a. Reassess the portfolio's projects to better align with evolving technologica…" at bounding box center [158, 95] width 0 height 7
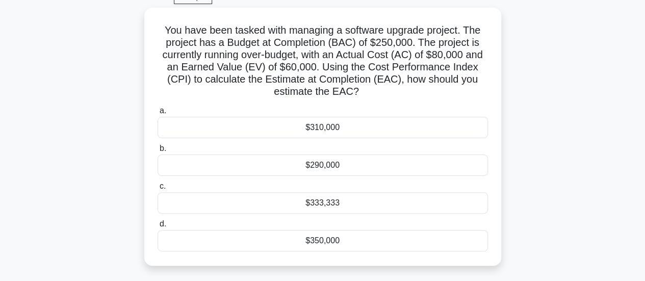
scroll to position [61, 0]
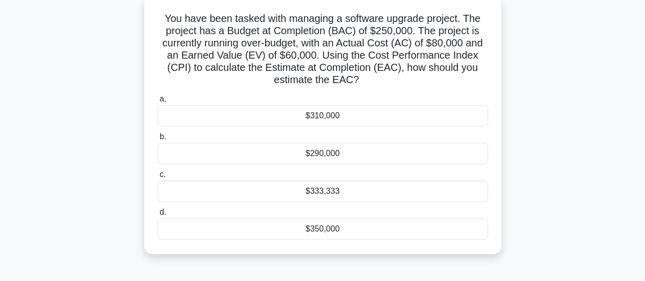
click at [340, 114] on div "$310,000" at bounding box center [323, 115] width 331 height 21
click at [158, 103] on input "a. $310,000" at bounding box center [158, 99] width 0 height 7
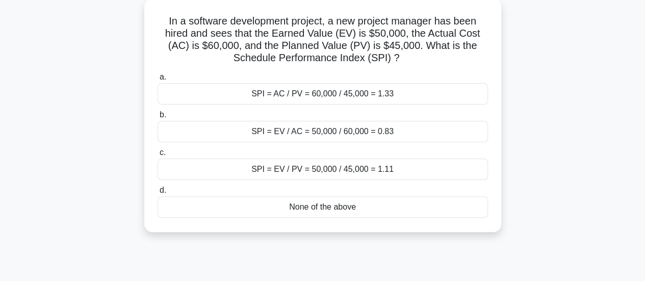
scroll to position [0, 0]
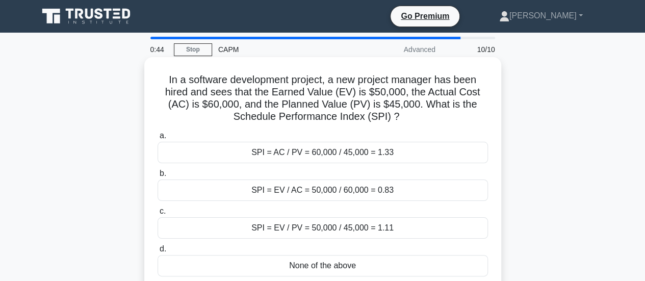
click at [330, 158] on div "SPI = AC / PV = 60,000 / 45,000 = 1.33" at bounding box center [323, 152] width 331 height 21
click at [158, 139] on input "a. SPI = AC / PV = 60,000 / 45,000 = 1.33" at bounding box center [158, 136] width 0 height 7
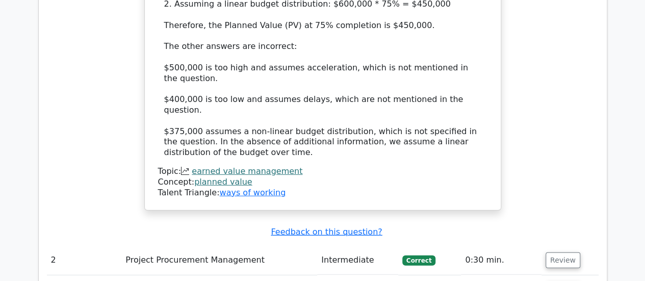
scroll to position [1401, 0]
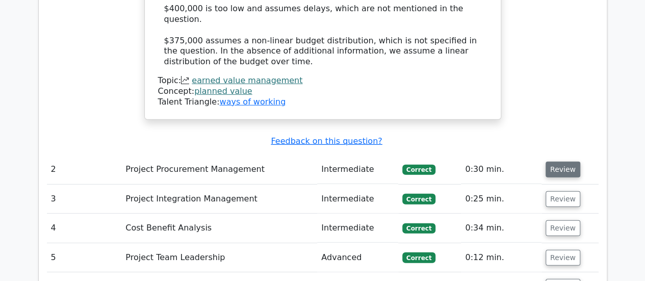
click at [555, 162] on button "Review" at bounding box center [563, 170] width 35 height 16
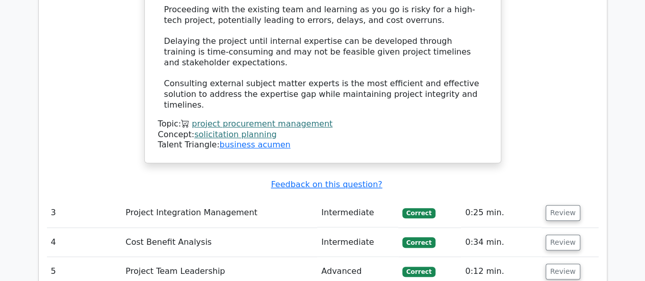
scroll to position [2081, 0]
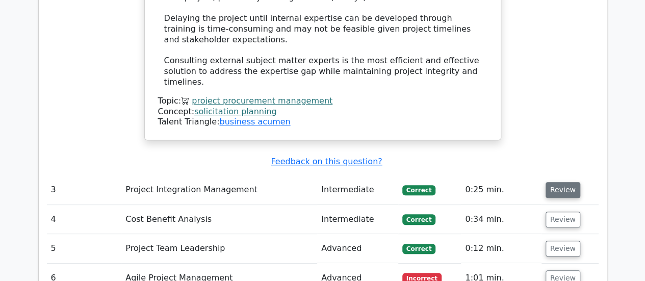
click at [555, 182] on button "Review" at bounding box center [563, 190] width 35 height 16
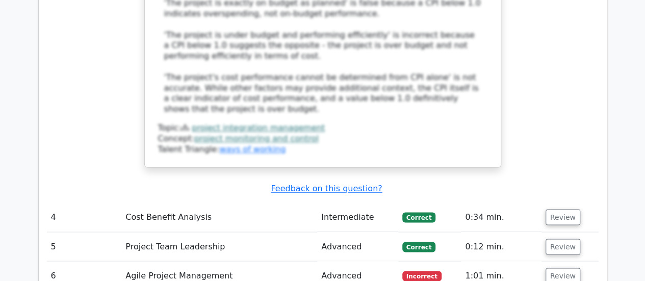
scroll to position [2714, 0]
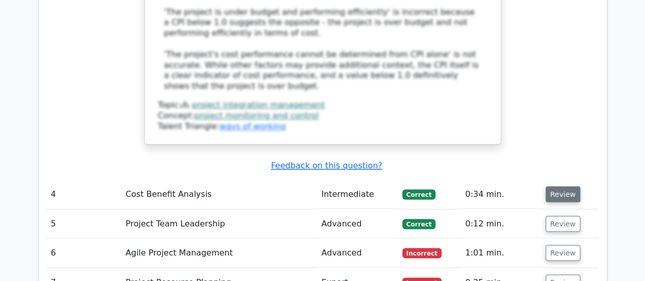
click at [555, 186] on button "Review" at bounding box center [563, 194] width 35 height 16
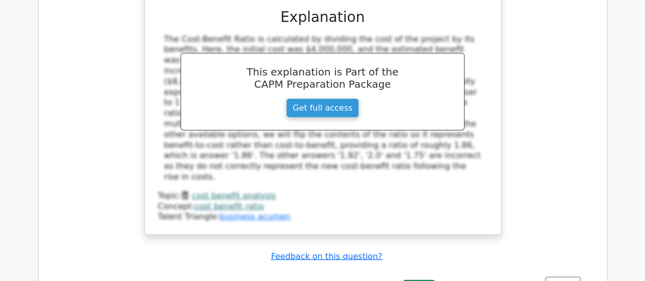
scroll to position [3176, 0]
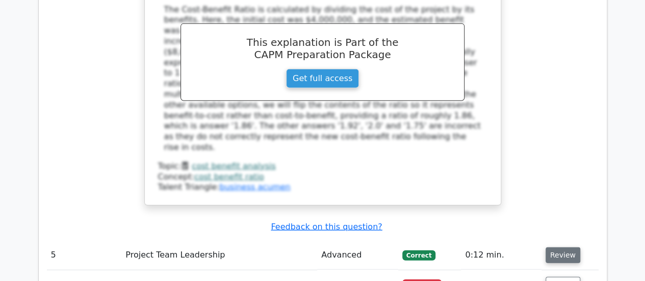
click at [551, 247] on button "Review" at bounding box center [563, 255] width 35 height 16
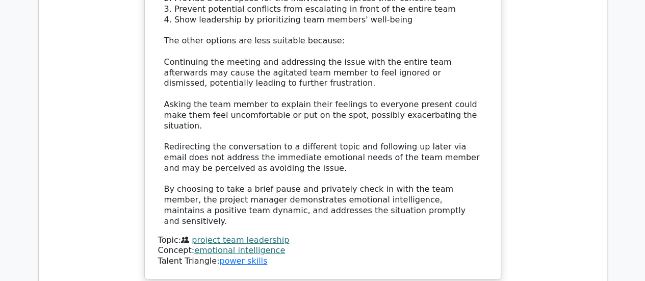
scroll to position [3795, 0]
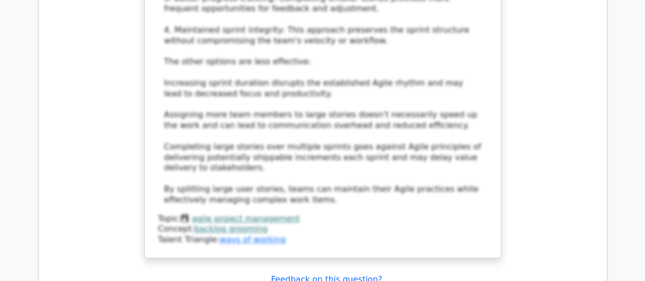
scroll to position [4516, 0]
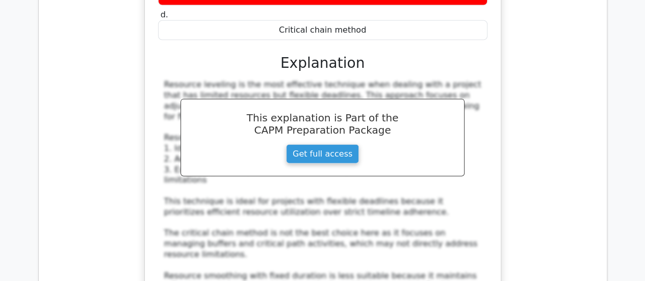
scroll to position [5026, 0]
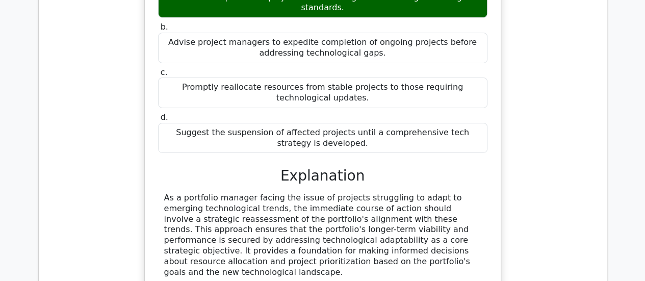
scroll to position [5583, 0]
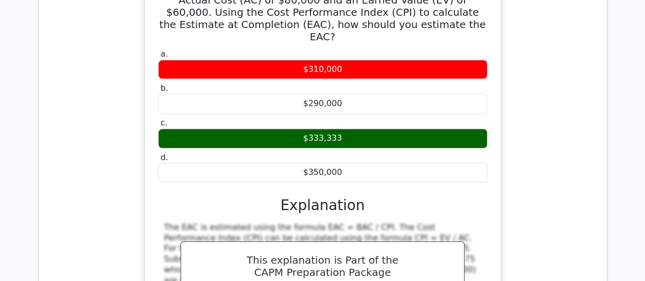
scroll to position [6135, 0]
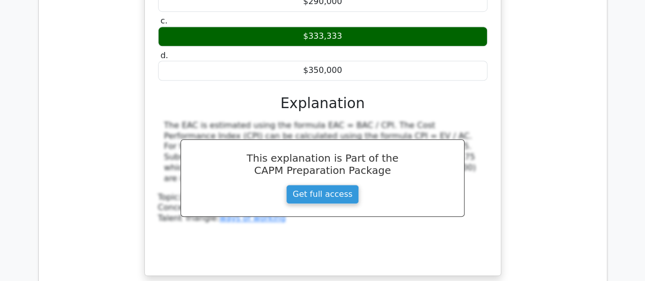
scroll to position [6229, 0]
